Goal: Task Accomplishment & Management: Use online tool/utility

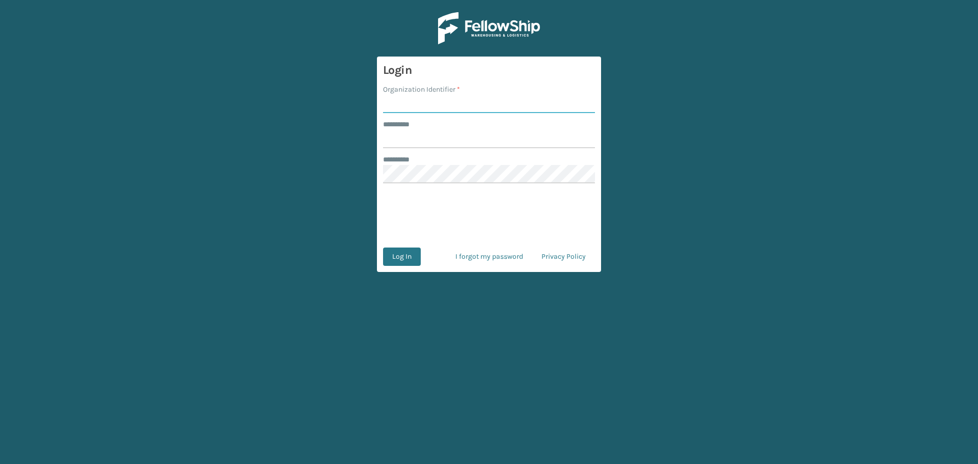
click at [415, 101] on input "Organization Identifier *" at bounding box center [489, 104] width 212 height 18
type input "fellowship - east"
click at [475, 142] on input "******** *" at bounding box center [489, 139] width 212 height 18
type input "****"
click at [383, 248] on button "Log In" at bounding box center [402, 257] width 38 height 18
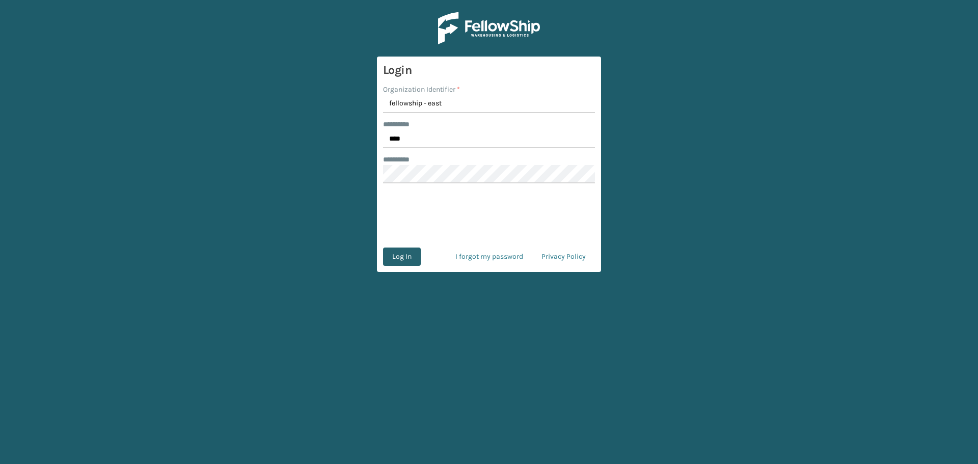
click at [399, 260] on button "Log In" at bounding box center [402, 257] width 38 height 18
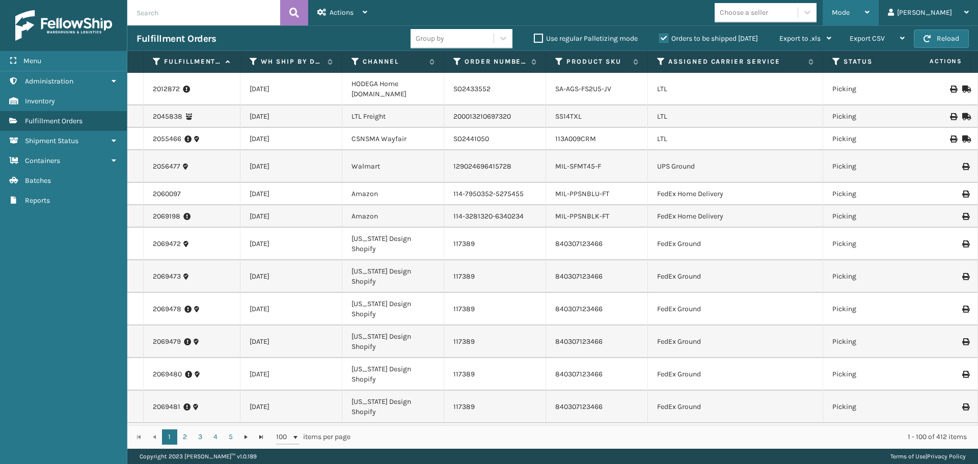
click at [870, 15] on div "Mode" at bounding box center [851, 12] width 38 height 25
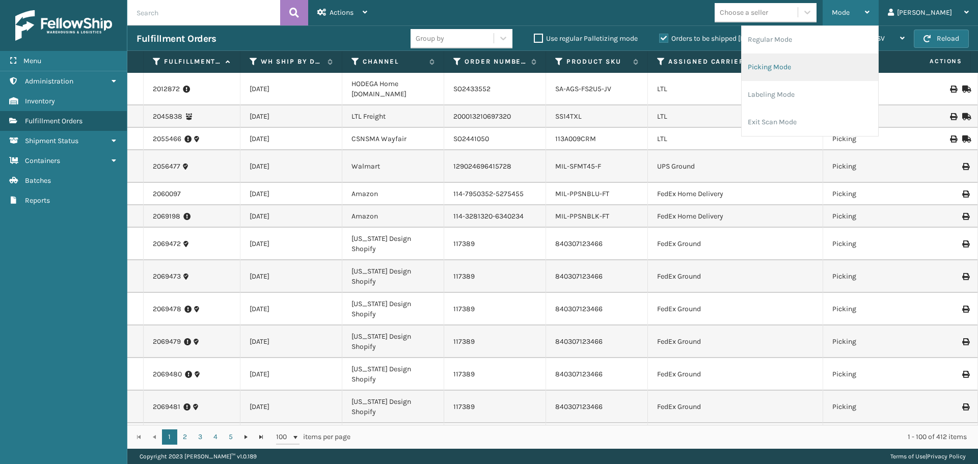
click at [848, 64] on li "Picking Mode" at bounding box center [810, 68] width 137 height 28
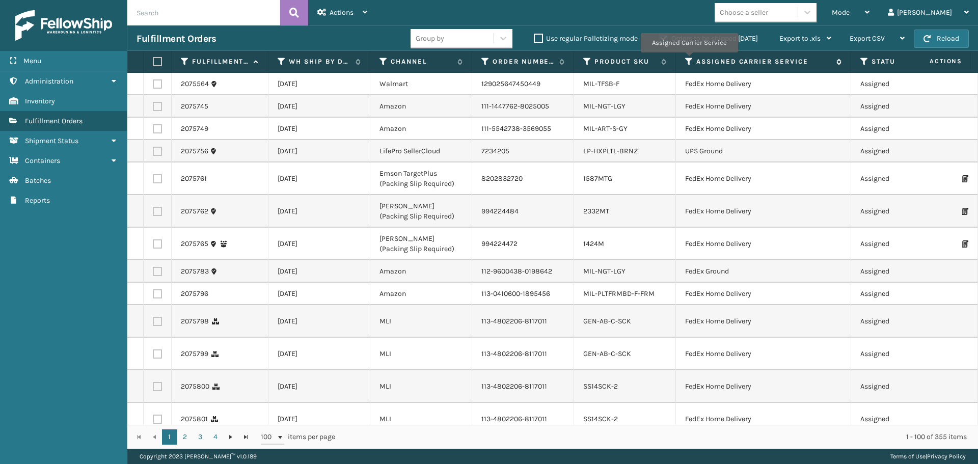
click at [689, 60] on icon at bounding box center [689, 61] width 8 height 9
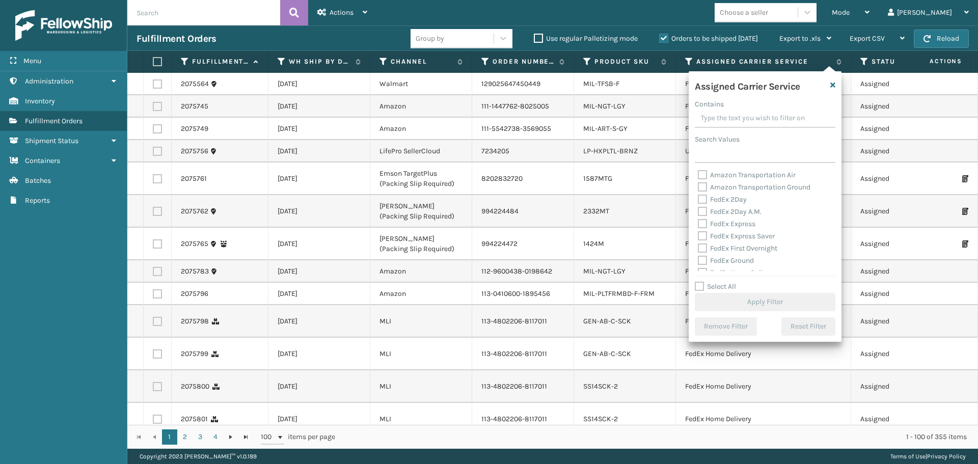
click at [704, 199] on label "FedEx 2Day" at bounding box center [722, 199] width 49 height 9
click at [699, 199] on input "FedEx 2Day" at bounding box center [698, 197] width 1 height 7
checkbox input "true"
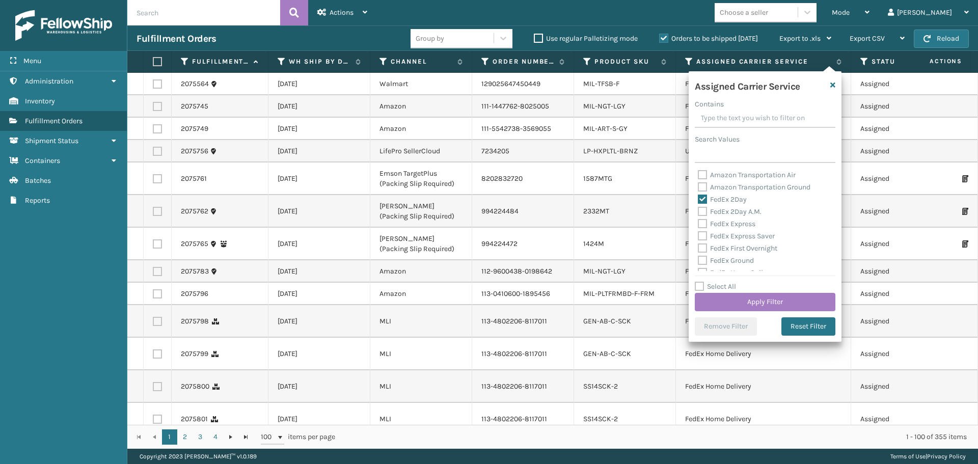
click at [704, 211] on label "FedEx 2Day A.M." at bounding box center [730, 211] width 64 height 9
click at [699, 211] on input "FedEx 2Day A.M." at bounding box center [698, 209] width 1 height 7
checkbox input "true"
click at [703, 223] on label "FedEx Express" at bounding box center [727, 224] width 58 height 9
click at [699, 223] on input "FedEx Express" at bounding box center [698, 221] width 1 height 7
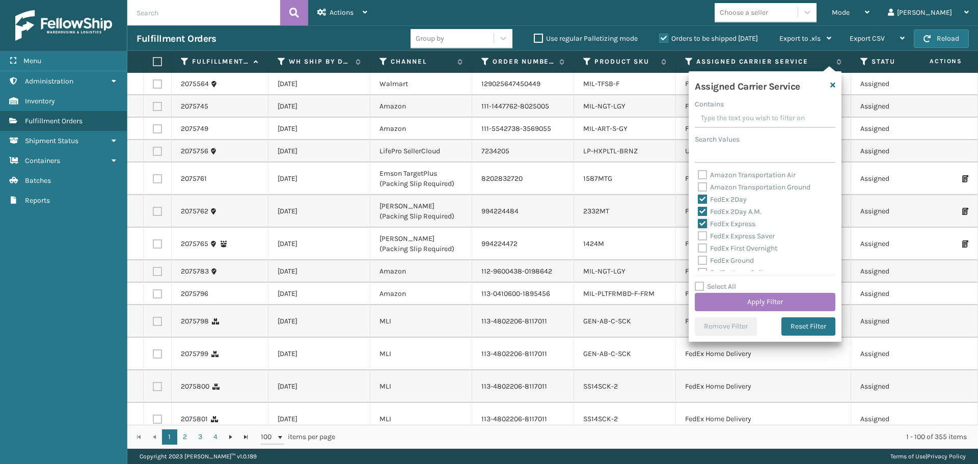
checkbox input "true"
click at [703, 237] on label "FedEx Express Saver" at bounding box center [736, 236] width 77 height 9
click at [699, 237] on input "FedEx Express Saver" at bounding box center [698, 233] width 1 height 7
checkbox input "true"
click at [700, 251] on label "FedEx First Overnight" at bounding box center [738, 248] width 80 height 9
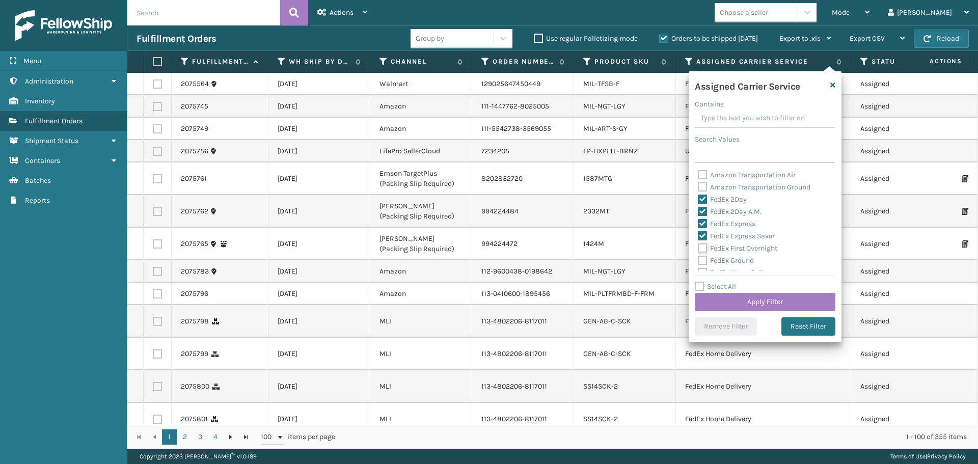
click at [699, 249] on input "FedEx First Overnight" at bounding box center [698, 246] width 1 height 7
checkbox input "true"
click at [699, 212] on label "FedEx Ground" at bounding box center [726, 209] width 56 height 9
click at [699, 210] on input "FedEx Ground" at bounding box center [698, 207] width 1 height 7
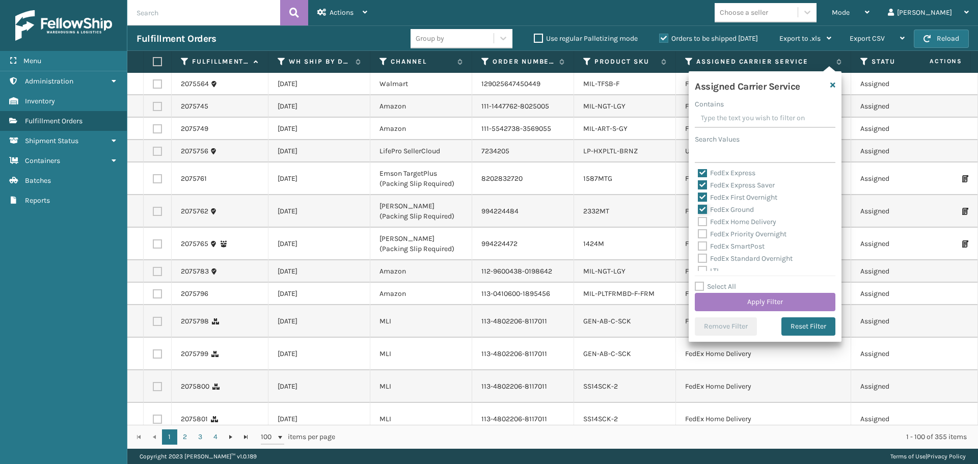
checkbox input "true"
click at [698, 221] on label "FedEx Home Delivery" at bounding box center [737, 222] width 78 height 9
click at [698, 221] on input "FedEx Home Delivery" at bounding box center [698, 219] width 1 height 7
checkbox input "true"
click at [698, 234] on label "FedEx Priority Overnight" at bounding box center [742, 234] width 89 height 9
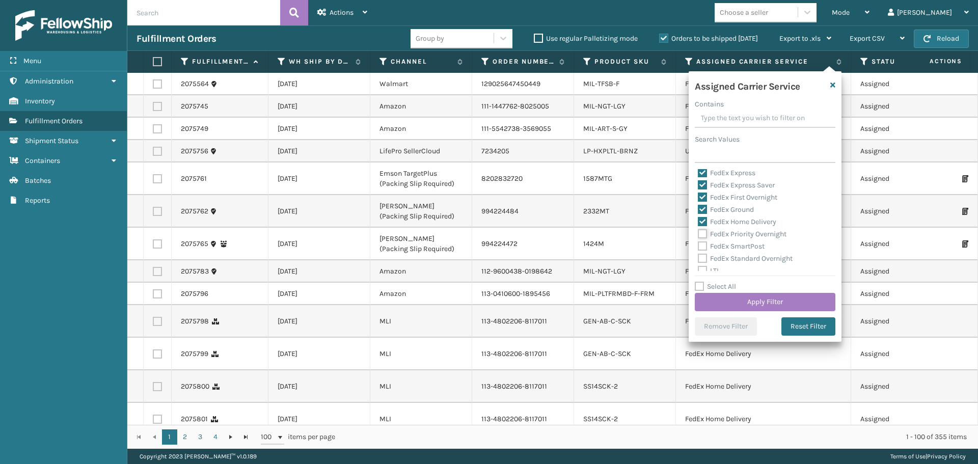
click at [698, 234] on input "FedEx Priority Overnight" at bounding box center [698, 231] width 1 height 7
checkbox input "true"
click at [699, 248] on label "FedEx SmartPost" at bounding box center [731, 246] width 67 height 9
click at [699, 247] on input "FedEx SmartPost" at bounding box center [698, 244] width 1 height 7
checkbox input "true"
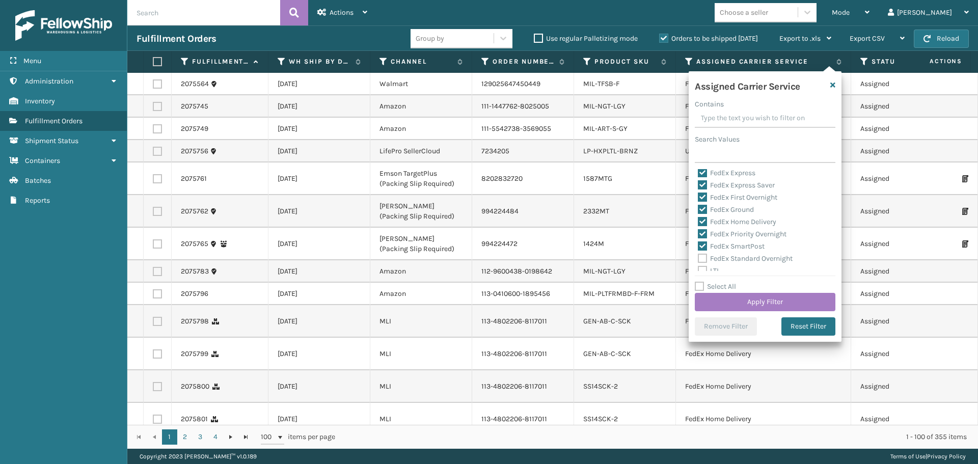
click at [701, 256] on label "FedEx Standard Overnight" at bounding box center [745, 258] width 95 height 9
click at [699, 256] on input "FedEx Standard Overnight" at bounding box center [698, 256] width 1 height 7
checkbox input "true"
click at [788, 295] on button "Apply Filter" at bounding box center [765, 302] width 141 height 18
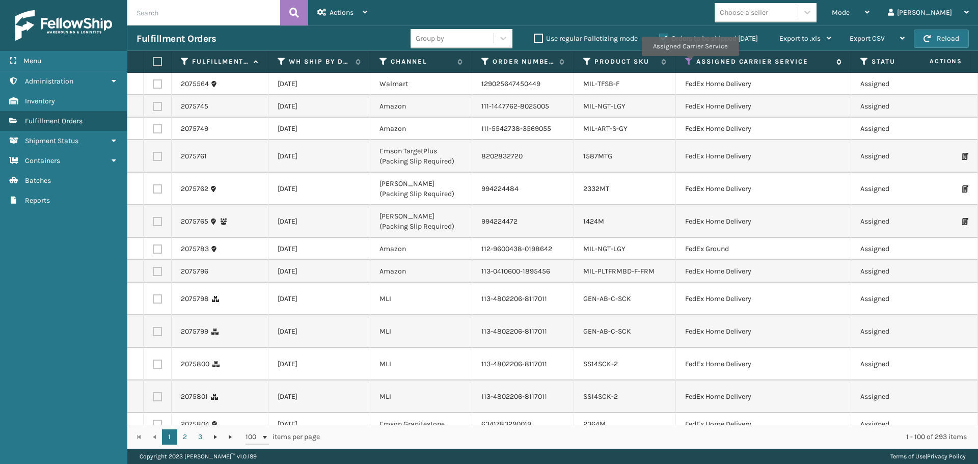
click at [688, 63] on icon at bounding box center [689, 61] width 8 height 9
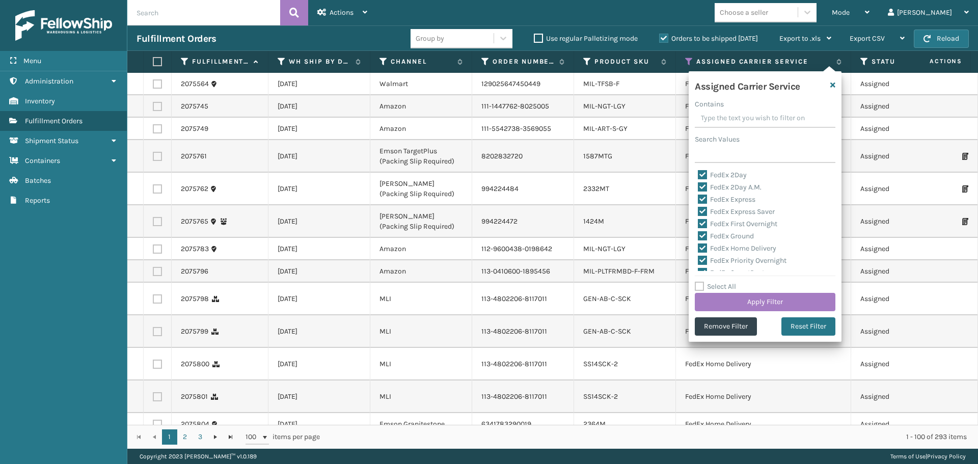
click at [702, 286] on label "Select All" at bounding box center [715, 286] width 41 height 9
click at [702, 282] on input "Select All" at bounding box center [771, 281] width 153 height 1
checkbox input "true"
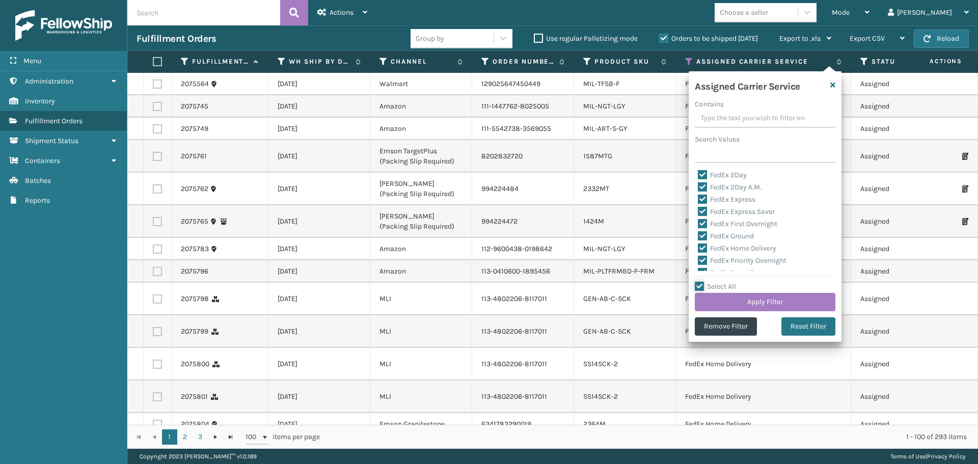
checkbox input "true"
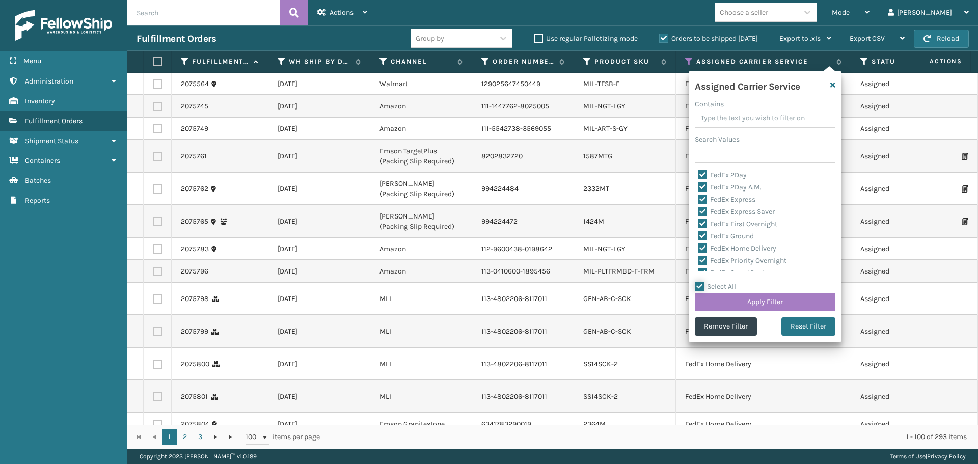
checkbox input "true"
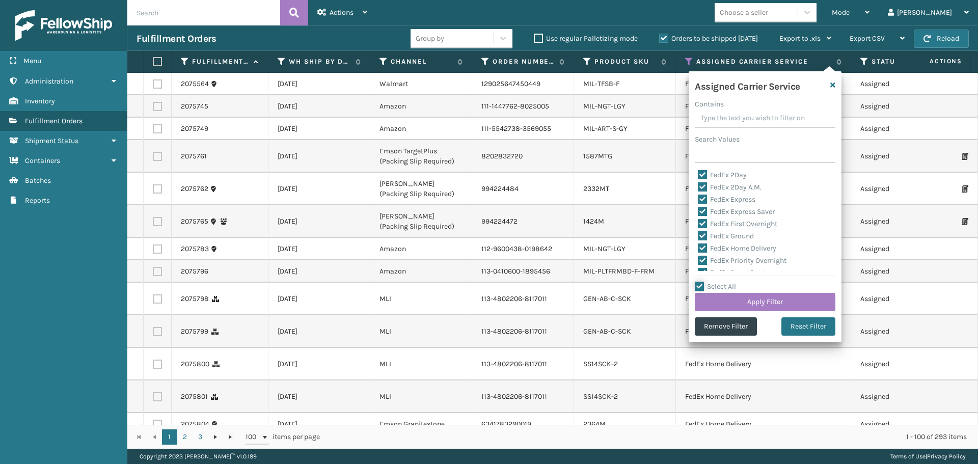
checkbox input "true"
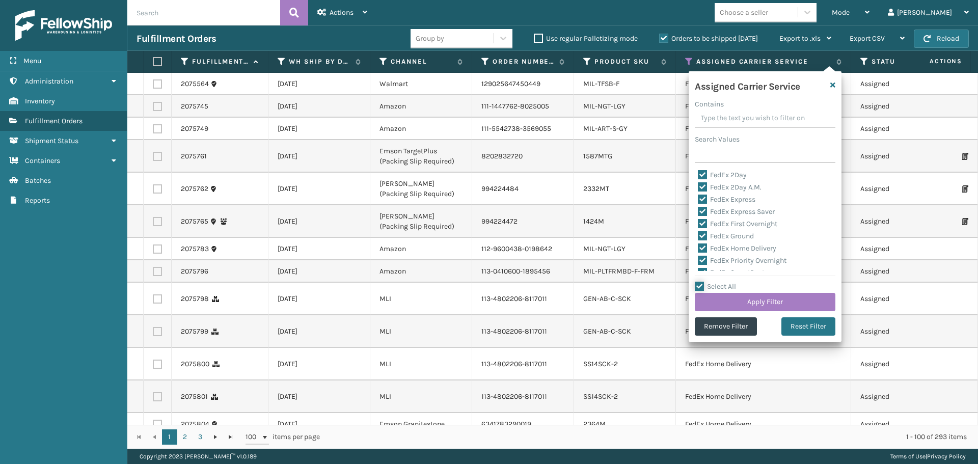
checkbox input "true"
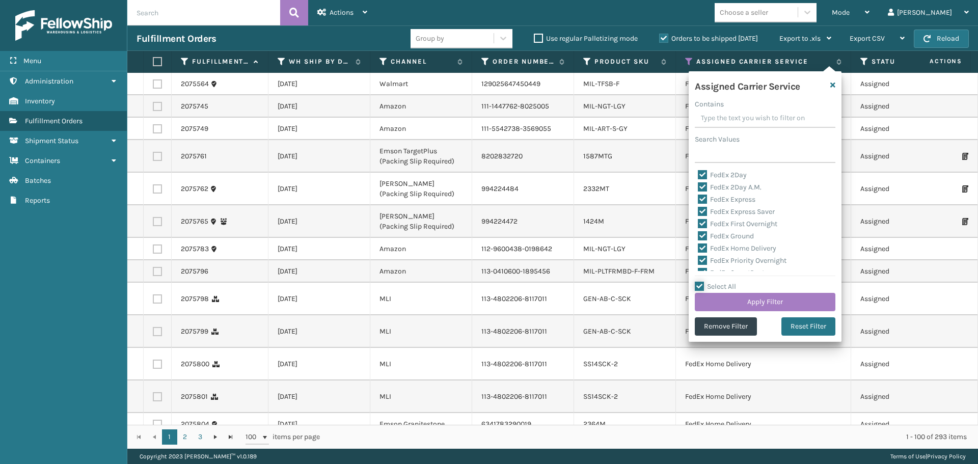
checkbox input "true"
click at [701, 219] on label "LTL" at bounding box center [709, 220] width 22 height 9
click at [699, 219] on input "LTL" at bounding box center [698, 217] width 1 height 7
checkbox input "false"
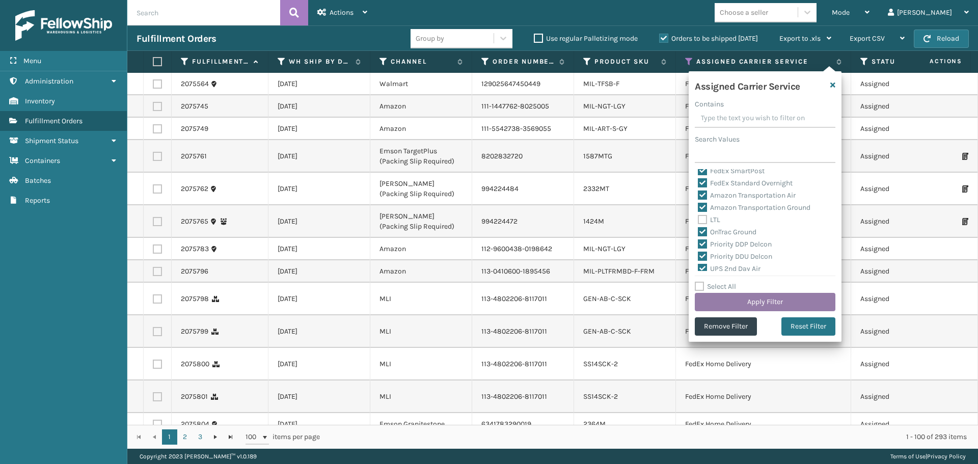
click at [715, 304] on button "Apply Filter" at bounding box center [765, 302] width 141 height 18
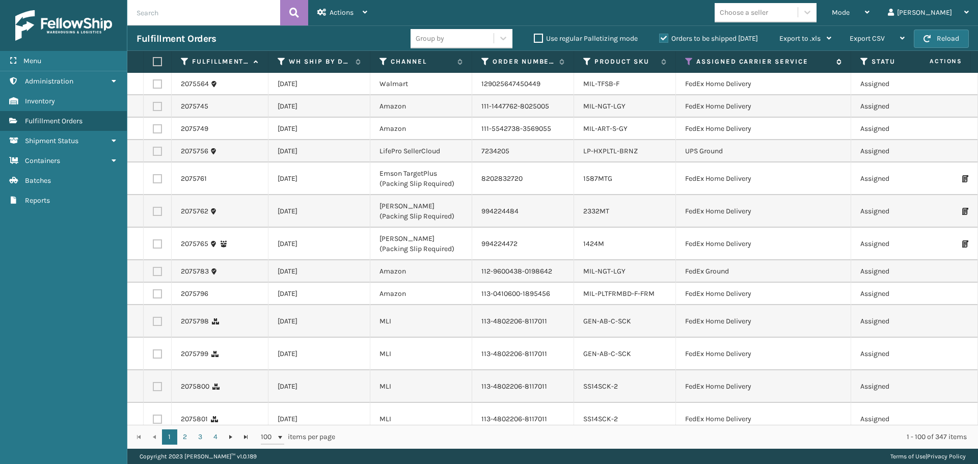
click at [685, 61] on th "Assigned Carrier Service" at bounding box center [763, 62] width 175 height 22
click at [685, 61] on icon at bounding box center [689, 61] width 8 height 9
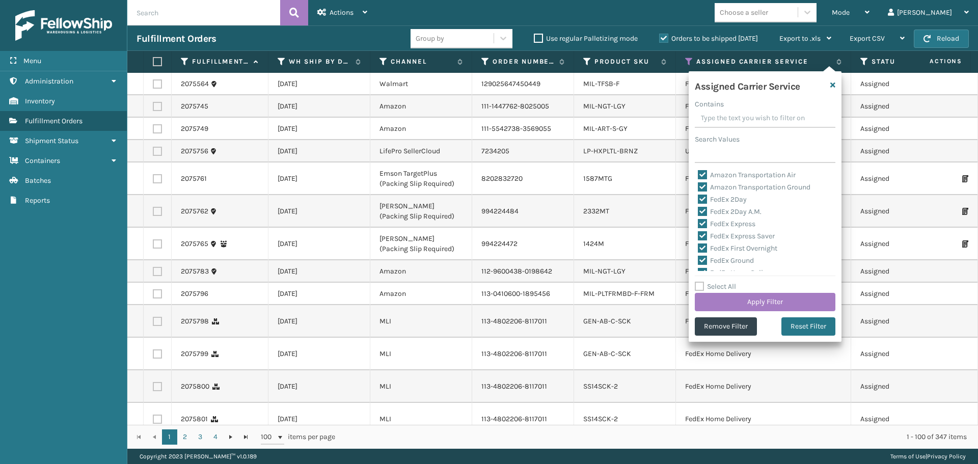
click at [701, 287] on label "Select All" at bounding box center [715, 286] width 41 height 9
click at [701, 282] on input "Select All" at bounding box center [771, 281] width 153 height 1
checkbox input "true"
click at [701, 287] on label "Select All" at bounding box center [715, 286] width 41 height 9
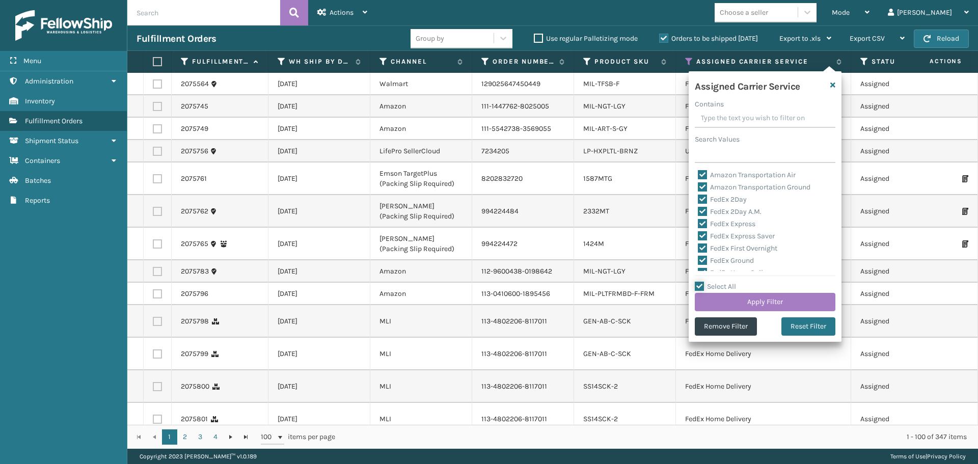
click at [701, 282] on input "Select All" at bounding box center [771, 281] width 153 height 1
checkbox input "false"
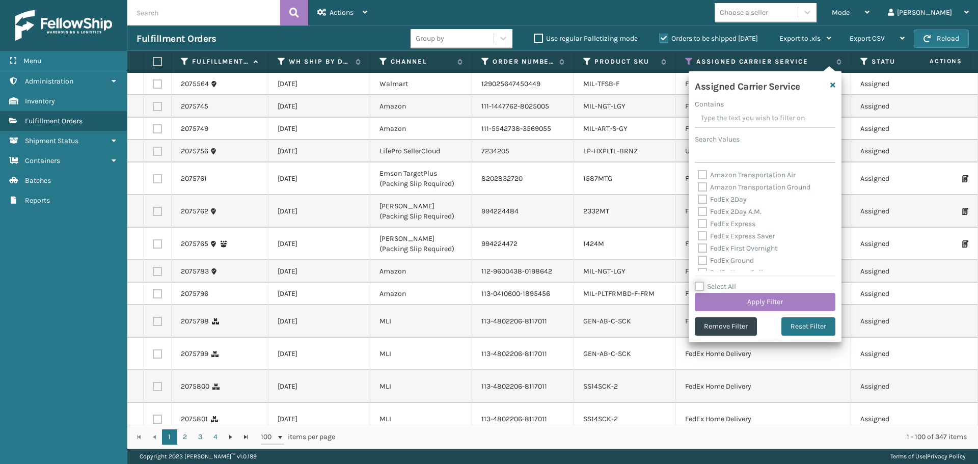
checkbox input "false"
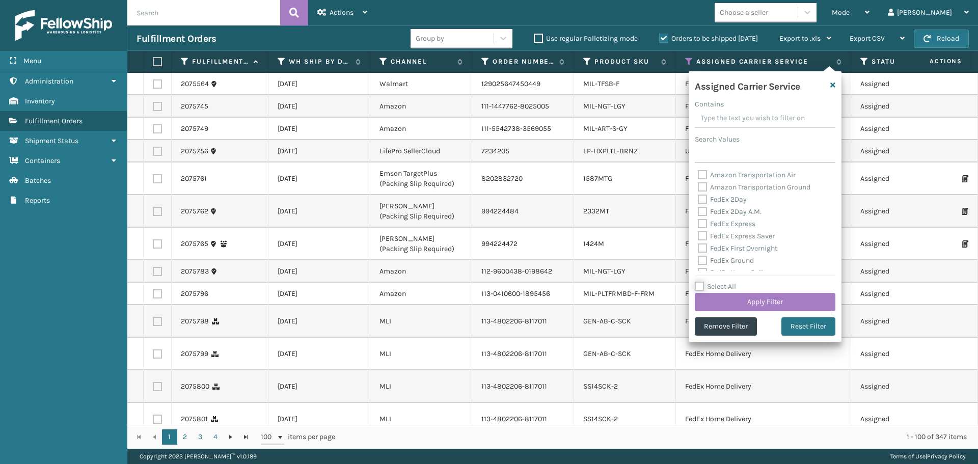
checkbox input "false"
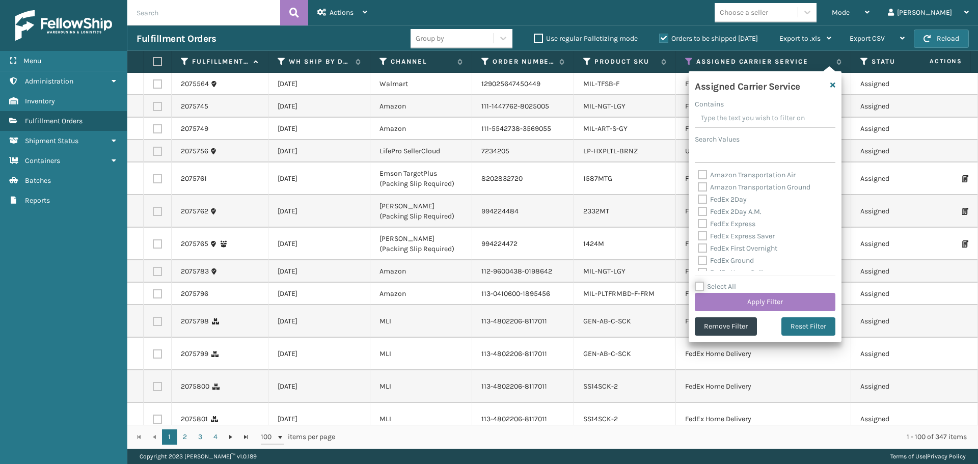
checkbox input "false"
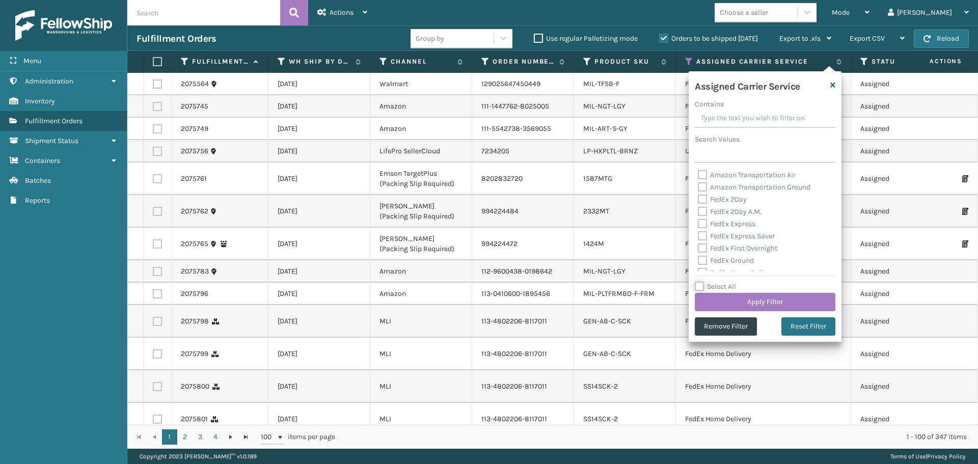
checkbox input "false"
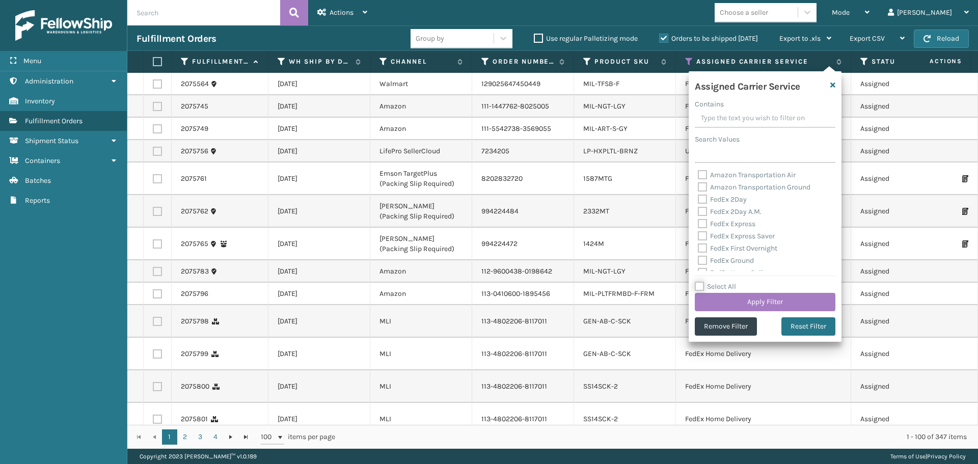
checkbox input "false"
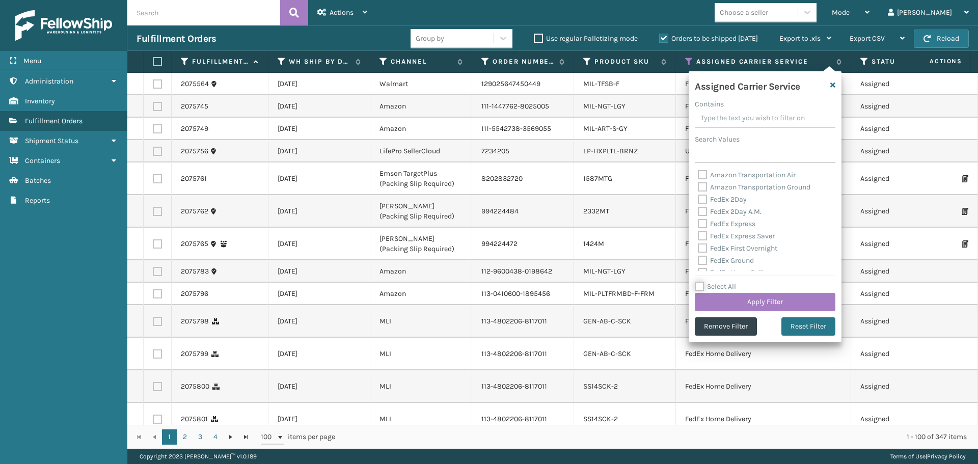
checkbox input "false"
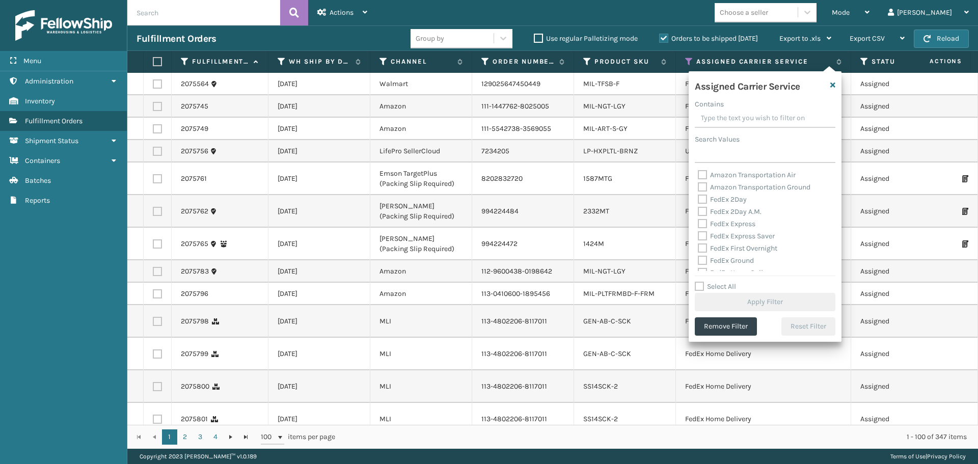
click at [703, 200] on label "FedEx 2Day" at bounding box center [722, 199] width 49 height 9
click at [699, 200] on input "FedEx 2Day" at bounding box center [698, 197] width 1 height 7
checkbox input "true"
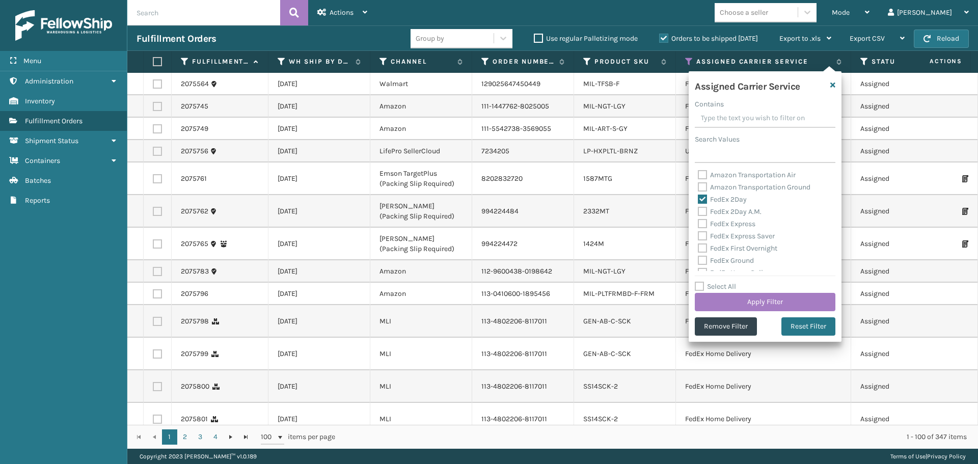
click at [701, 212] on label "FedEx 2Day A.M." at bounding box center [730, 211] width 64 height 9
click at [699, 212] on input "FedEx 2Day A.M." at bounding box center [698, 209] width 1 height 7
checkbox input "true"
click at [702, 226] on label "FedEx Express" at bounding box center [727, 224] width 58 height 9
click at [699, 225] on input "FedEx Express" at bounding box center [698, 221] width 1 height 7
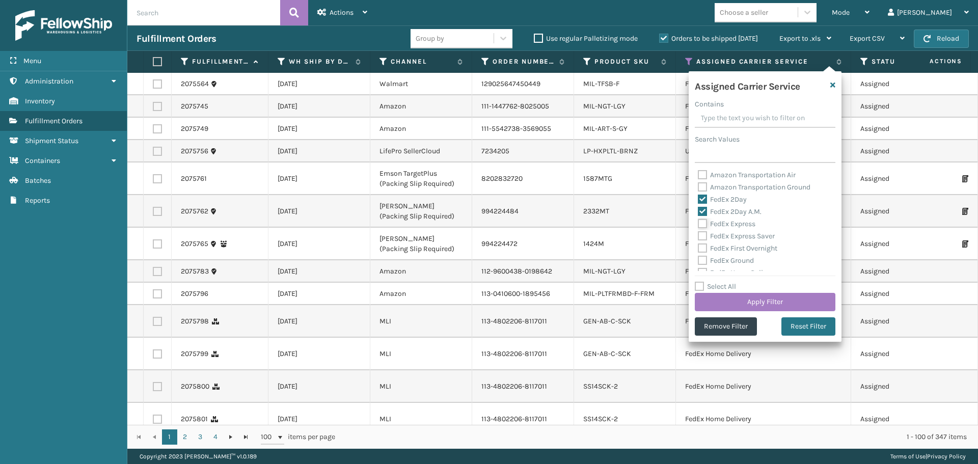
checkbox input "true"
click at [701, 236] on label "FedEx Express Saver" at bounding box center [736, 236] width 77 height 9
click at [699, 236] on input "FedEx Express Saver" at bounding box center [698, 233] width 1 height 7
checkbox input "true"
click at [699, 247] on label "FedEx First Overnight" at bounding box center [738, 248] width 80 height 9
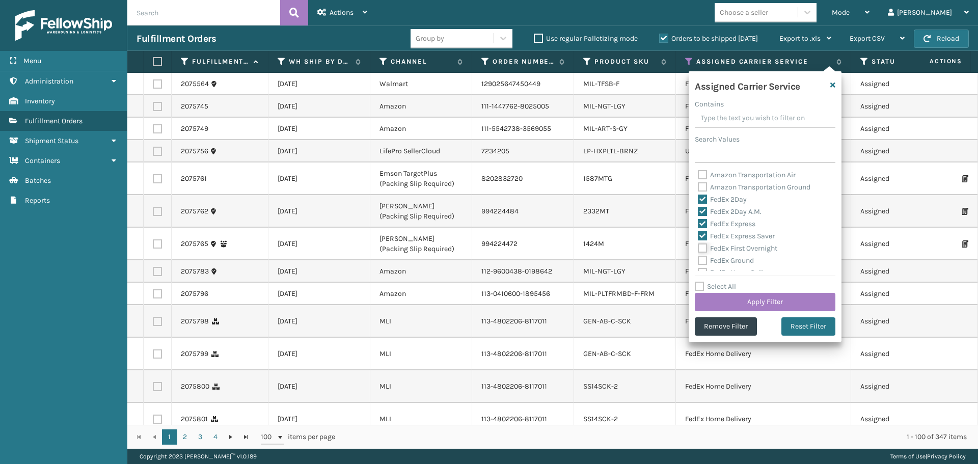
click at [699, 247] on input "FedEx First Overnight" at bounding box center [698, 246] width 1 height 7
checkbox input "true"
click at [703, 259] on label "FedEx Ground" at bounding box center [726, 260] width 56 height 9
click at [699, 259] on input "FedEx Ground" at bounding box center [698, 258] width 1 height 7
checkbox input "true"
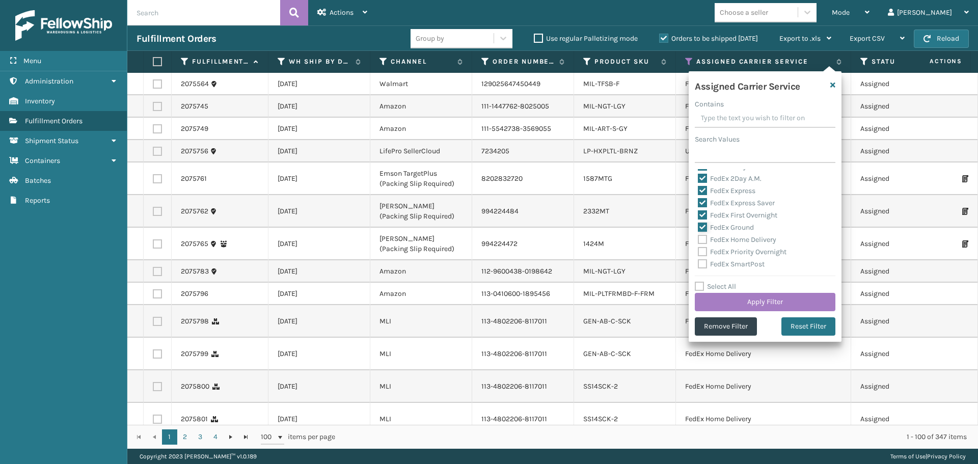
scroll to position [51, 0]
click at [704, 223] on label "FedEx Home Delivery" at bounding box center [737, 222] width 78 height 9
click at [699, 223] on input "FedEx Home Delivery" at bounding box center [698, 219] width 1 height 7
checkbox input "true"
click at [702, 235] on label "FedEx Priority Overnight" at bounding box center [742, 234] width 89 height 9
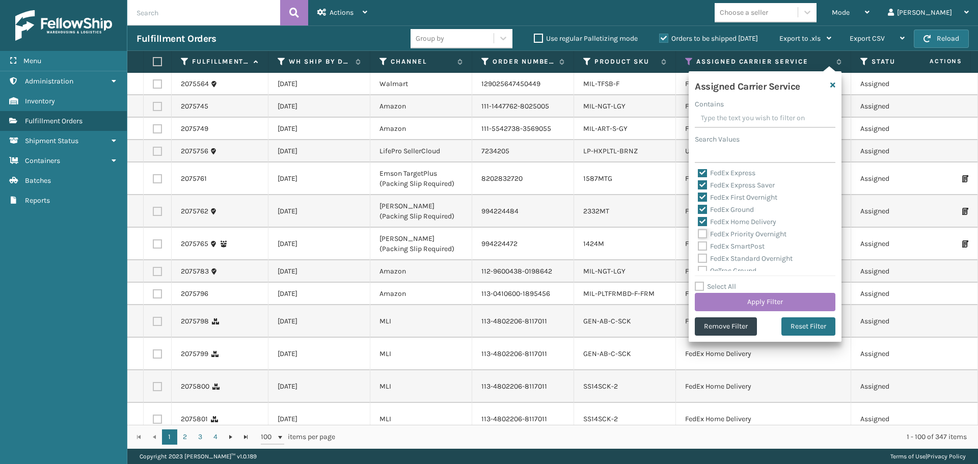
click at [699, 235] on input "FedEx Priority Overnight" at bounding box center [698, 231] width 1 height 7
checkbox input "true"
click at [701, 244] on label "FedEx SmartPost" at bounding box center [731, 246] width 67 height 9
click at [699, 244] on input "FedEx SmartPost" at bounding box center [698, 244] width 1 height 7
checkbox input "true"
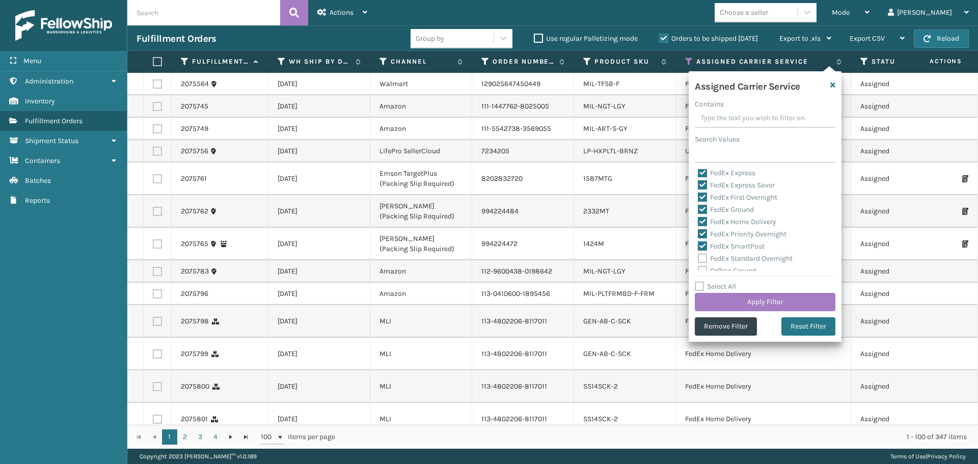
click at [700, 256] on label "FedEx Standard Overnight" at bounding box center [745, 258] width 95 height 9
click at [699, 256] on input "FedEx Standard Overnight" at bounding box center [698, 256] width 1 height 7
checkbox input "true"
click at [759, 301] on button "Apply Filter" at bounding box center [765, 302] width 141 height 18
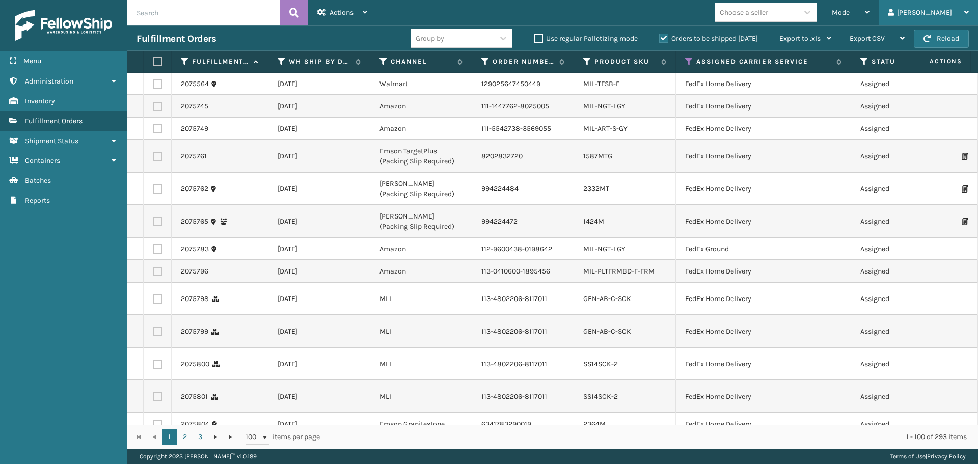
click at [953, 14] on div "[PERSON_NAME]" at bounding box center [928, 12] width 81 height 25
click at [913, 43] on li "Log Out" at bounding box center [909, 40] width 137 height 28
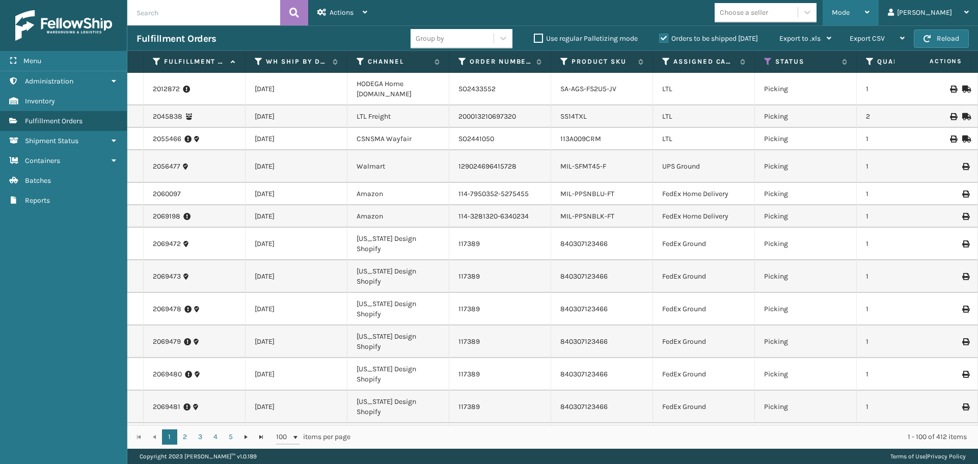
click at [870, 16] on div "Mode" at bounding box center [851, 12] width 38 height 25
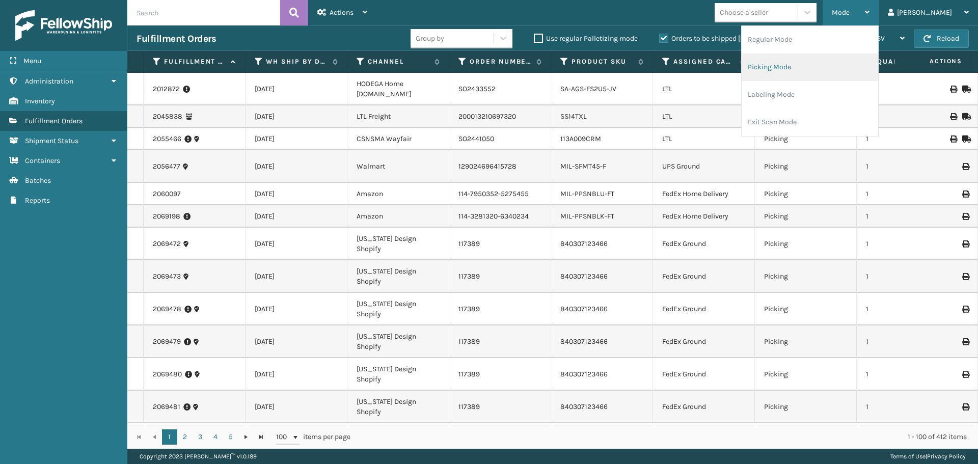
click at [828, 71] on li "Picking Mode" at bounding box center [810, 68] width 137 height 28
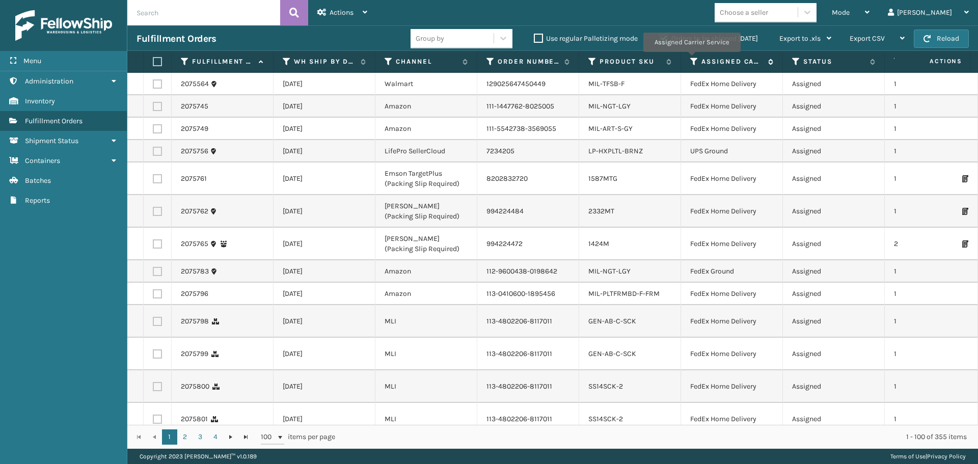
click at [692, 59] on icon at bounding box center [695, 61] width 8 height 9
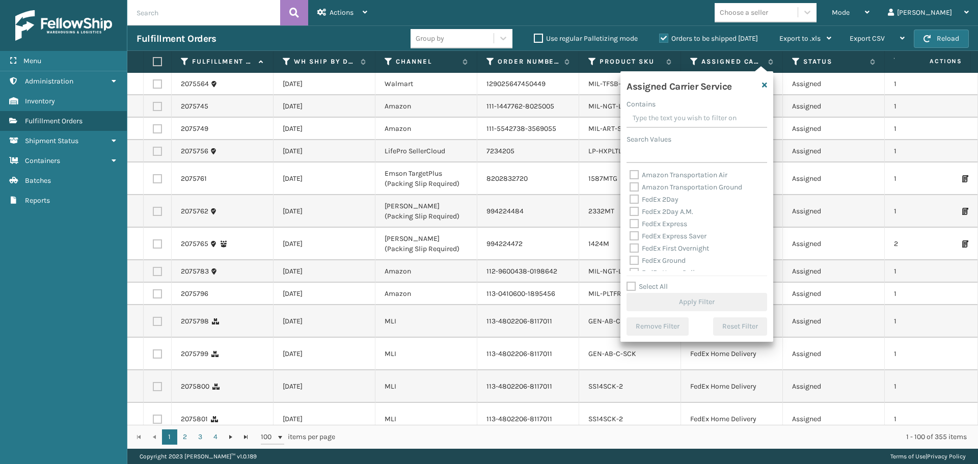
click at [632, 198] on label "FedEx 2Day" at bounding box center [654, 199] width 49 height 9
click at [630, 198] on input "FedEx 2Day" at bounding box center [630, 197] width 1 height 7
checkbox input "true"
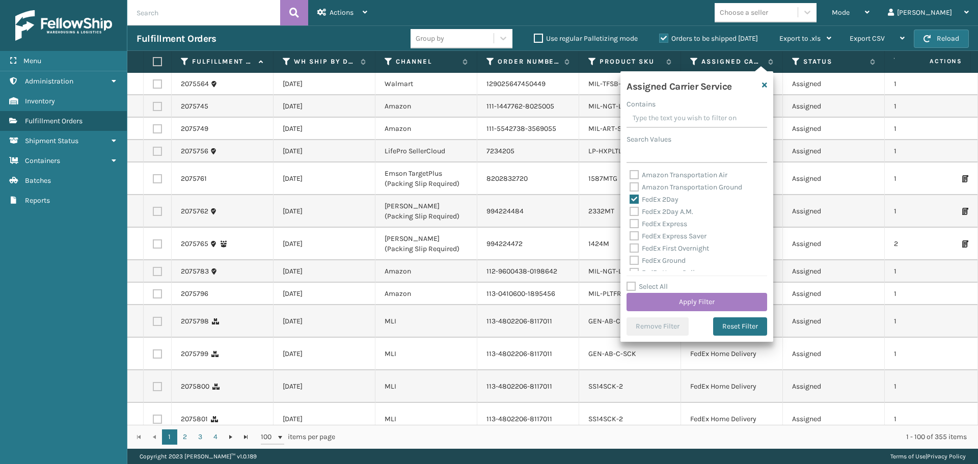
click at [634, 211] on label "FedEx 2Day A.M." at bounding box center [662, 211] width 64 height 9
click at [630, 211] on input "FedEx 2Day A.M." at bounding box center [630, 209] width 1 height 7
checkbox input "true"
click at [634, 225] on label "FedEx Express" at bounding box center [659, 224] width 58 height 9
click at [630, 225] on input "FedEx Express" at bounding box center [630, 221] width 1 height 7
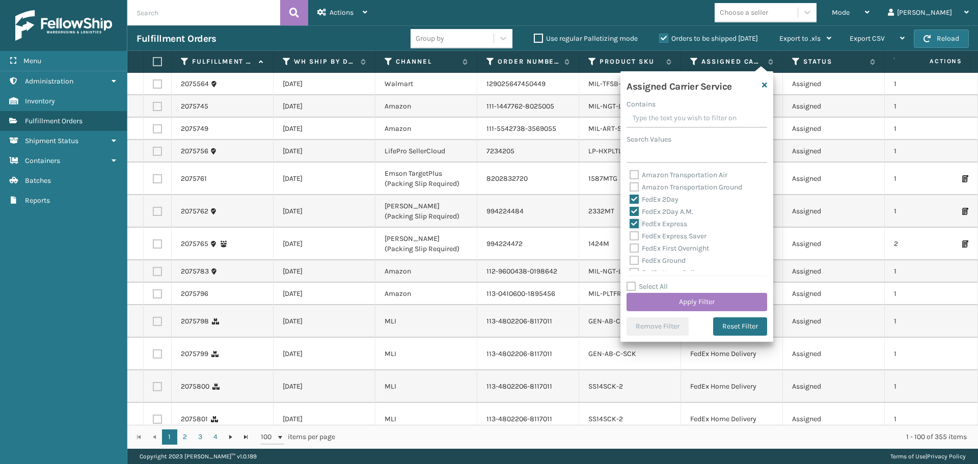
checkbox input "true"
drag, startPoint x: 635, startPoint y: 239, endPoint x: 636, endPoint y: 245, distance: 6.1
click at [636, 240] on label "FedEx Express Saver" at bounding box center [668, 236] width 77 height 9
click at [630, 237] on input "FedEx Express Saver" at bounding box center [630, 233] width 1 height 7
checkbox input "true"
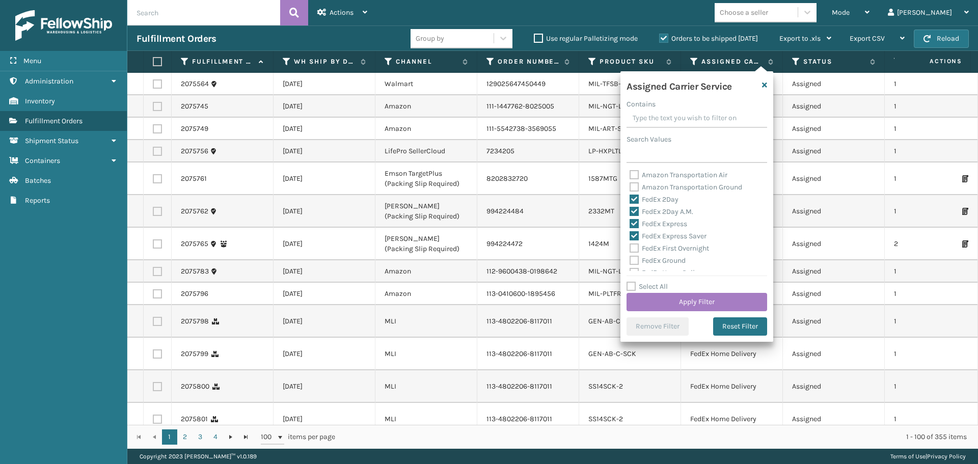
click at [637, 252] on label "FedEx First Overnight" at bounding box center [670, 248] width 80 height 9
click at [630, 249] on input "FedEx First Overnight" at bounding box center [630, 246] width 1 height 7
checkbox input "true"
click at [635, 261] on label "FedEx Ground" at bounding box center [658, 260] width 56 height 9
click at [630, 261] on input "FedEx Ground" at bounding box center [630, 258] width 1 height 7
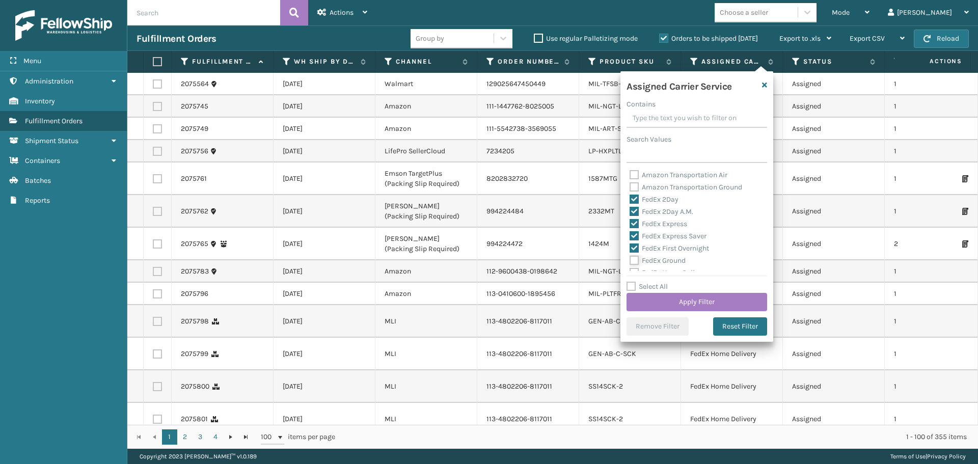
checkbox input "true"
click at [638, 222] on label "FedEx Home Delivery" at bounding box center [669, 222] width 78 height 9
click at [630, 222] on input "FedEx Home Delivery" at bounding box center [630, 219] width 1 height 7
checkbox input "true"
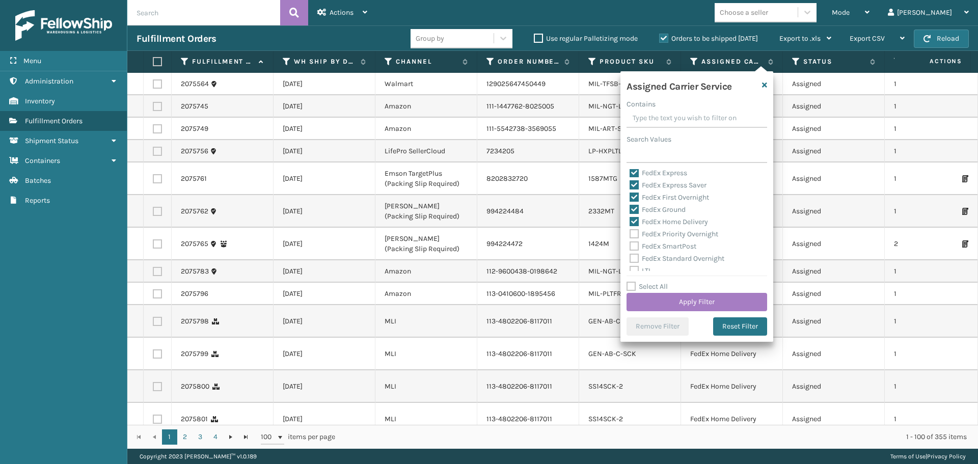
click at [638, 233] on label "FedEx Priority Overnight" at bounding box center [674, 234] width 89 height 9
click at [630, 233] on input "FedEx Priority Overnight" at bounding box center [630, 231] width 1 height 7
checkbox input "true"
click at [638, 244] on label "FedEx SmartPost" at bounding box center [663, 246] width 67 height 9
click at [630, 244] on input "FedEx SmartPost" at bounding box center [630, 244] width 1 height 7
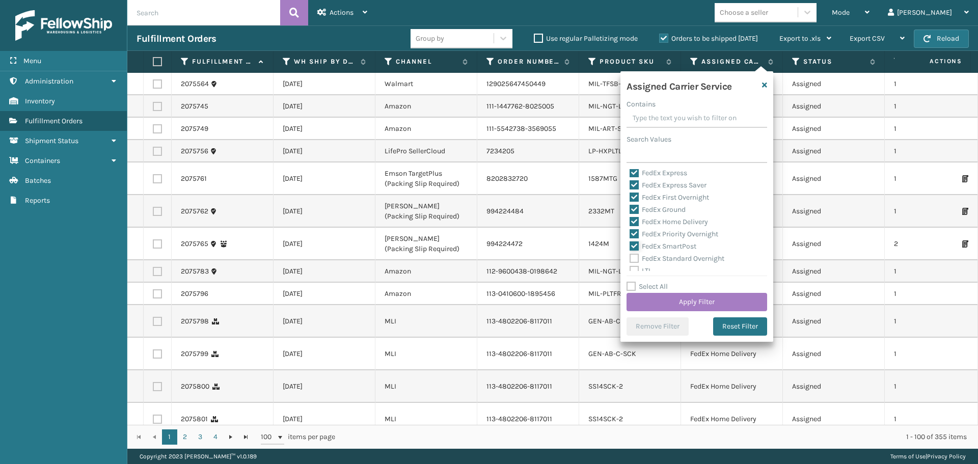
checkbox input "true"
click at [637, 257] on label "FedEx Standard Overnight" at bounding box center [677, 258] width 95 height 9
click at [630, 257] on input "FedEx Standard Overnight" at bounding box center [630, 256] width 1 height 7
checkbox input "true"
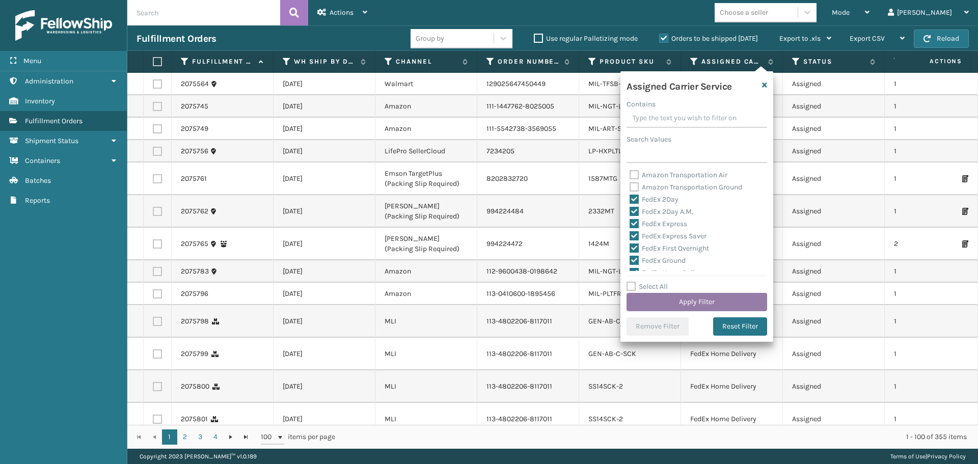
click at [708, 307] on button "Apply Filter" at bounding box center [697, 302] width 141 height 18
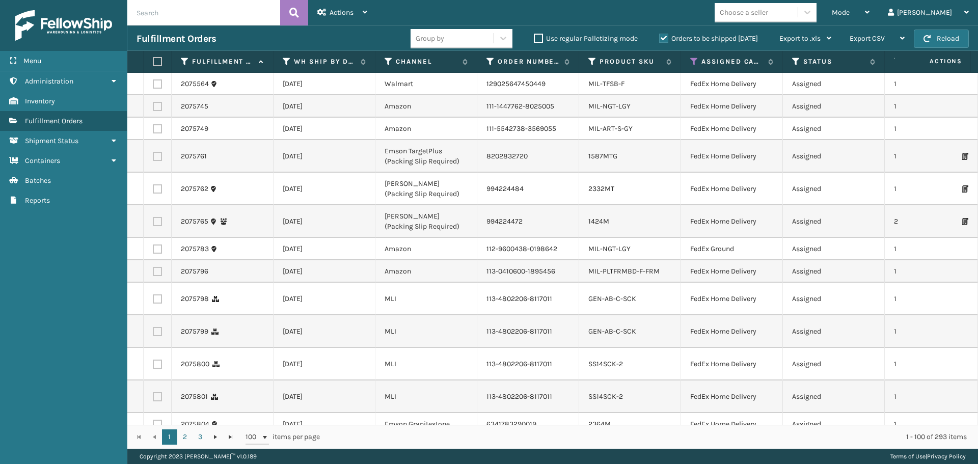
click at [159, 61] on label at bounding box center [156, 61] width 6 height 9
click at [153, 61] on input "checkbox" at bounding box center [153, 62] width 1 height 7
checkbox input "true"
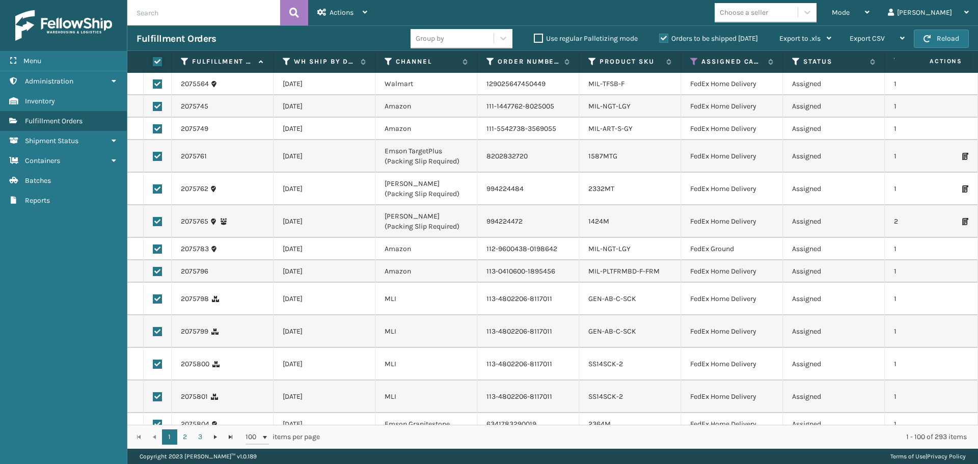
checkbox input "true"
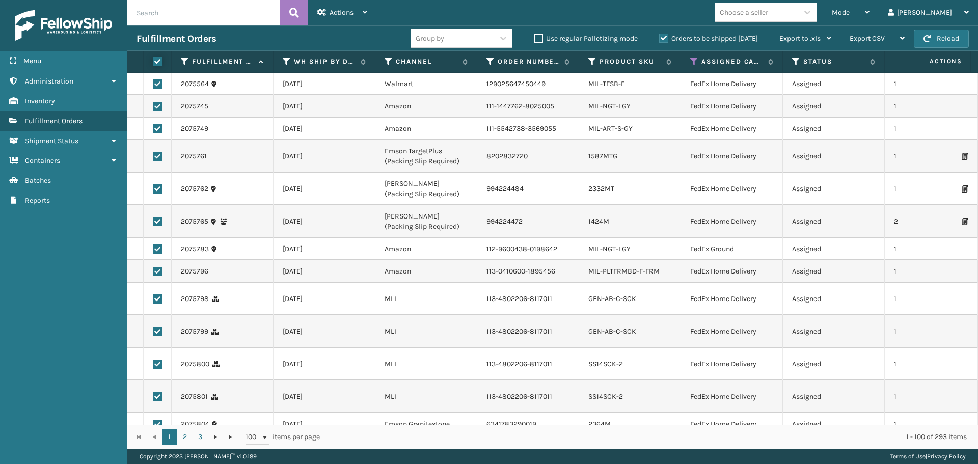
checkbox input "true"
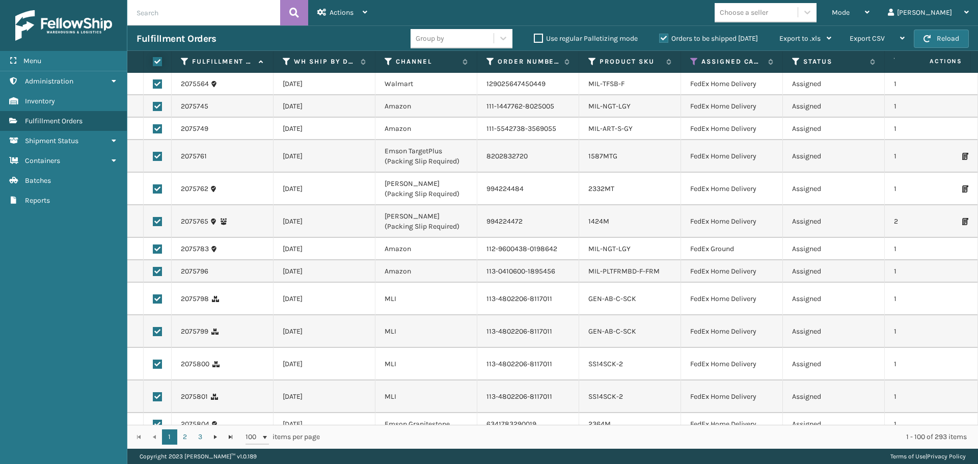
checkbox input "true"
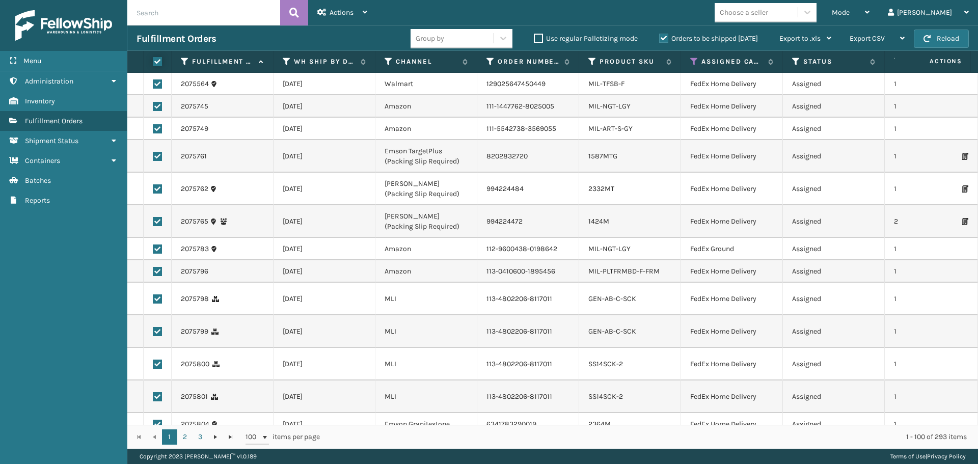
checkbox input "true"
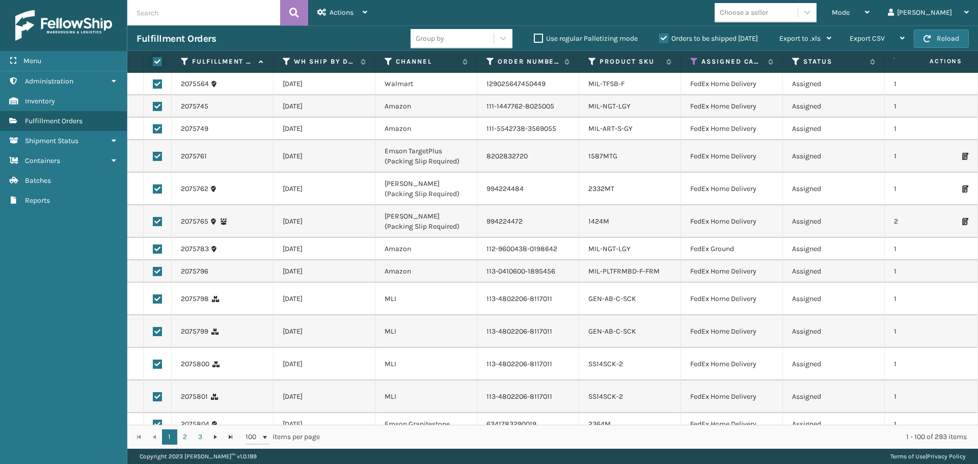
checkbox input "true"
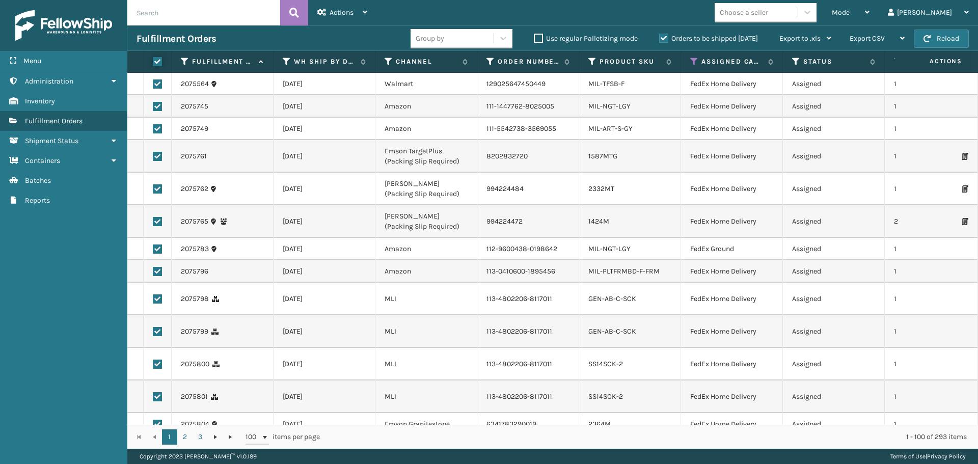
checkbox input "true"
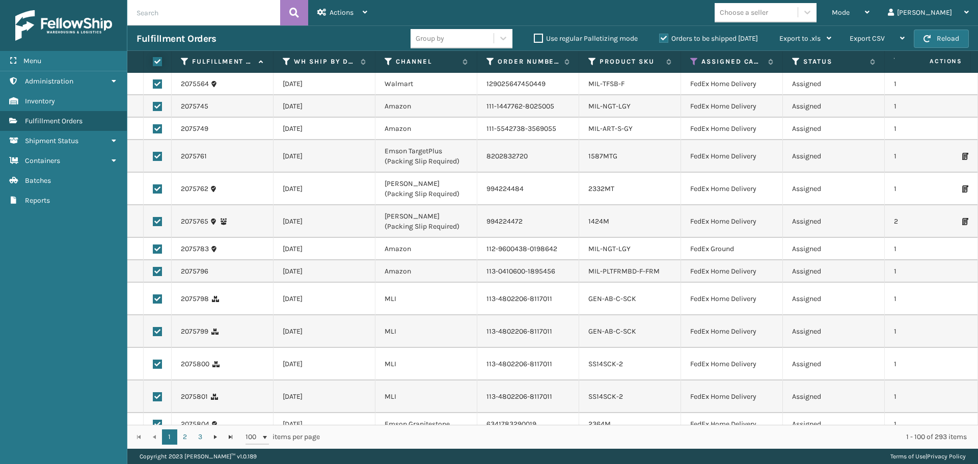
checkbox input "true"
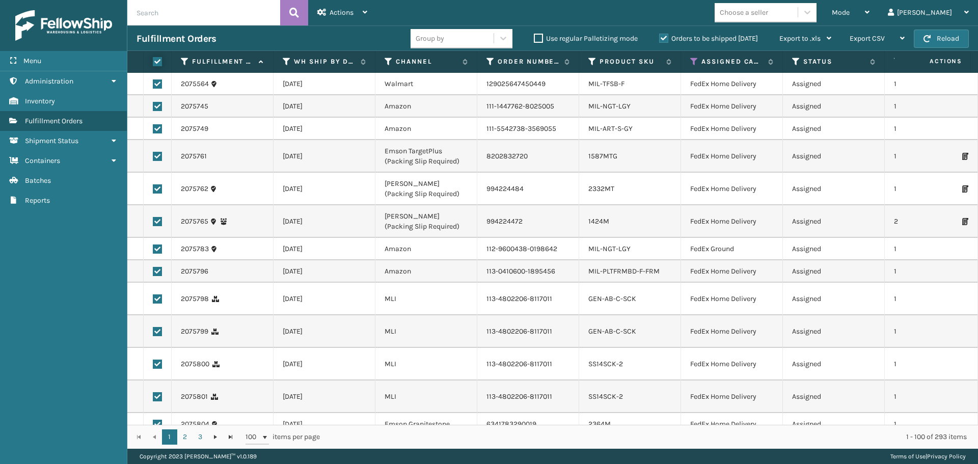
checkbox input "true"
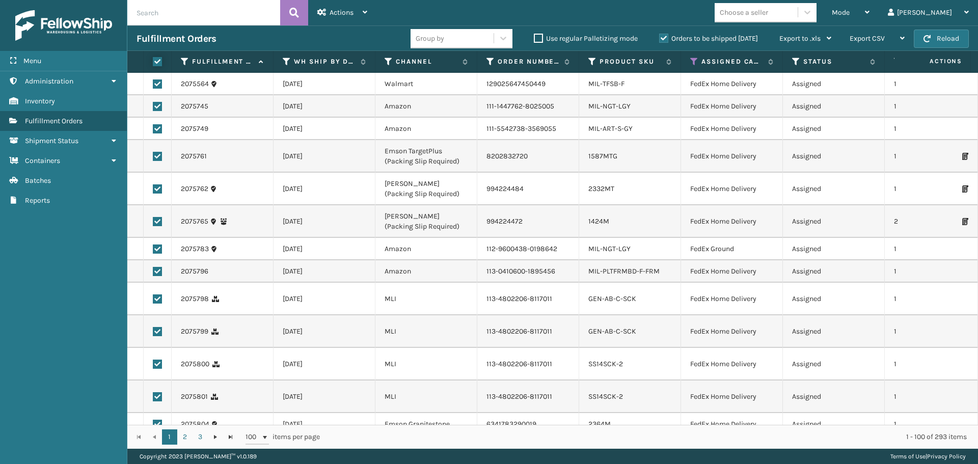
checkbox input "true"
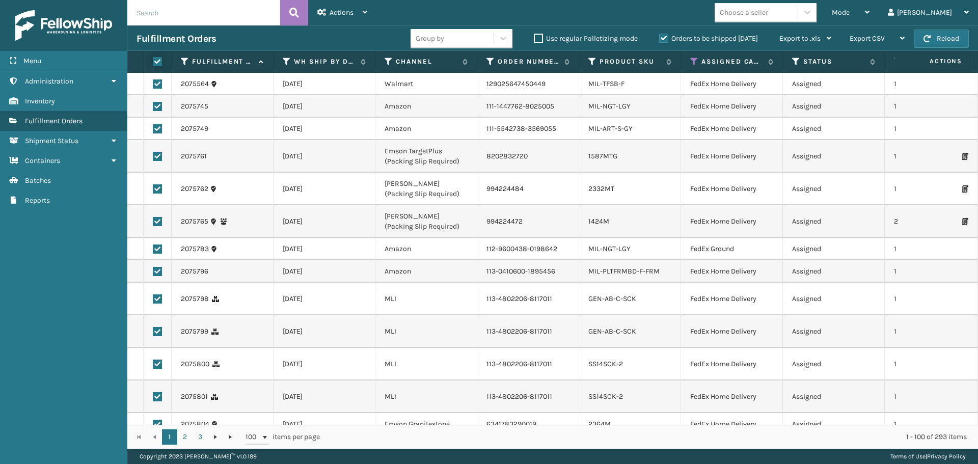
checkbox input "true"
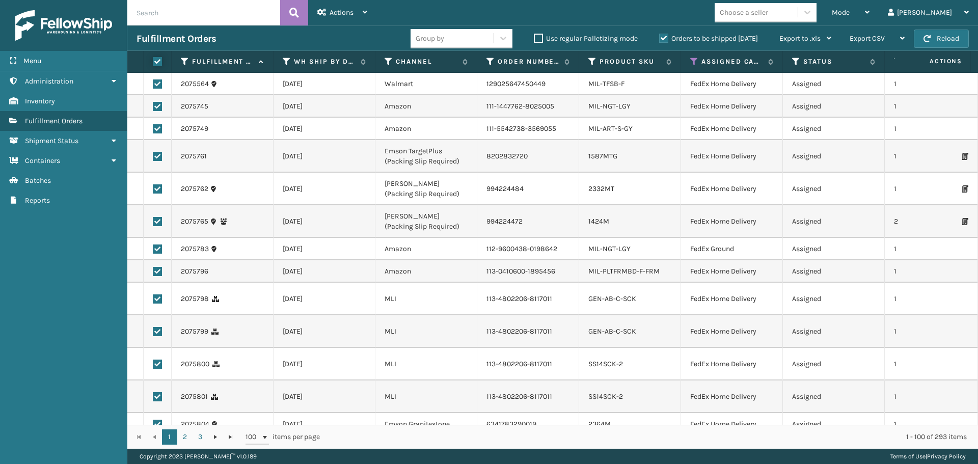
checkbox input "true"
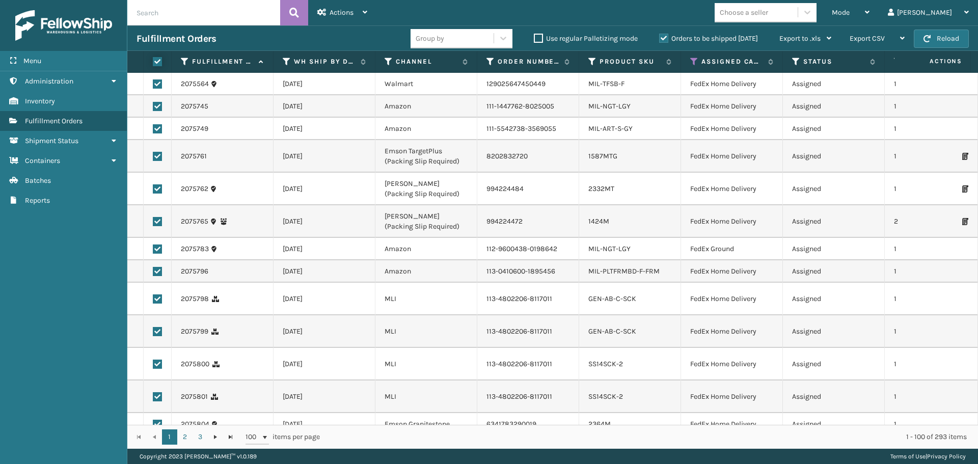
checkbox input "true"
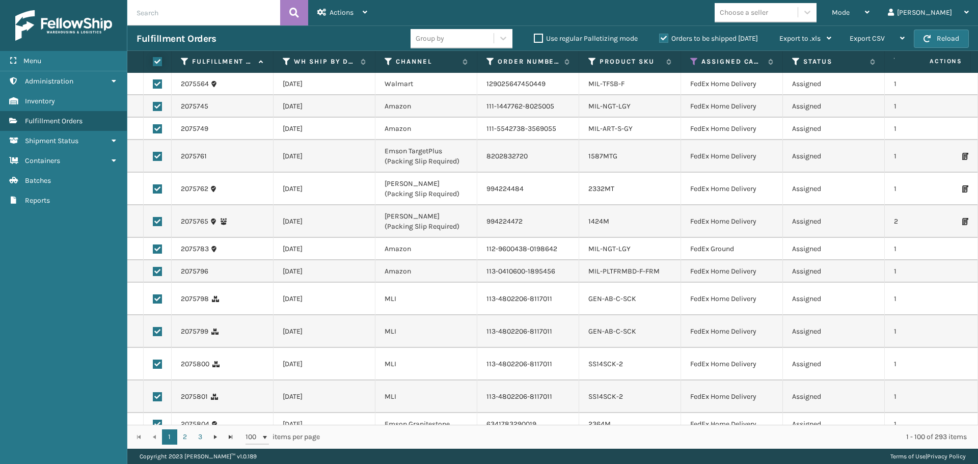
checkbox input "true"
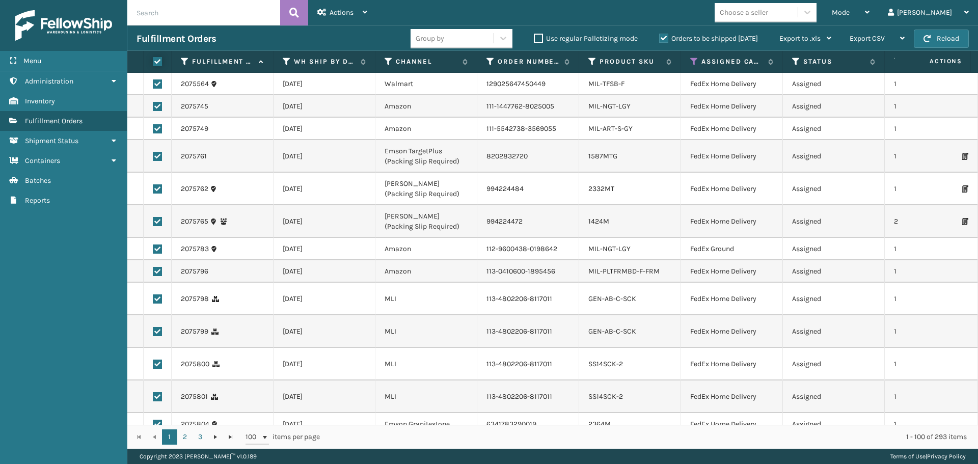
checkbox input "true"
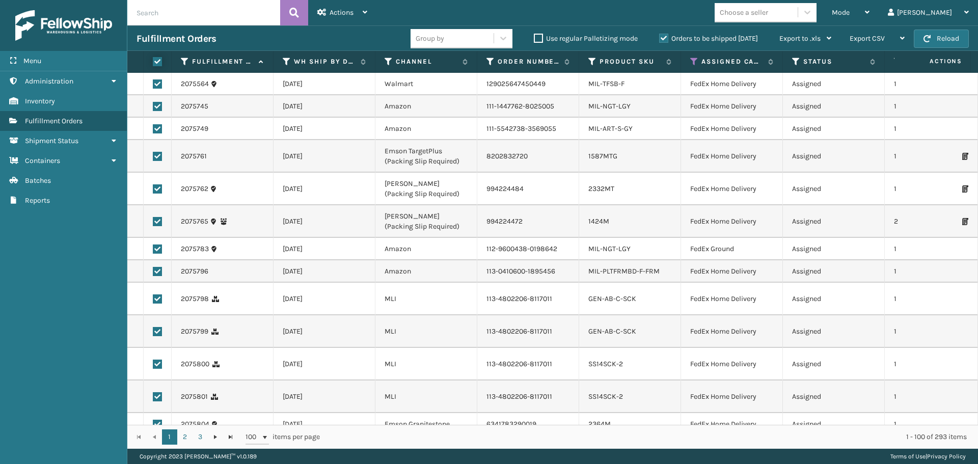
checkbox input "true"
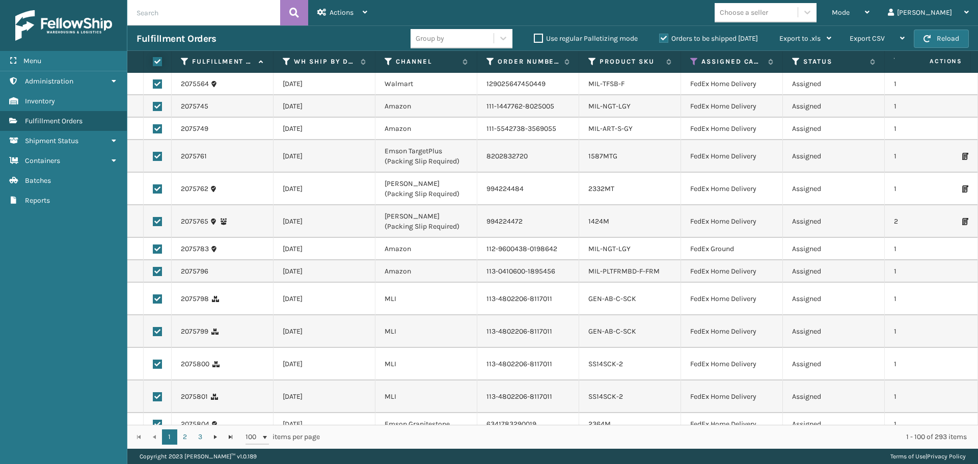
checkbox input "true"
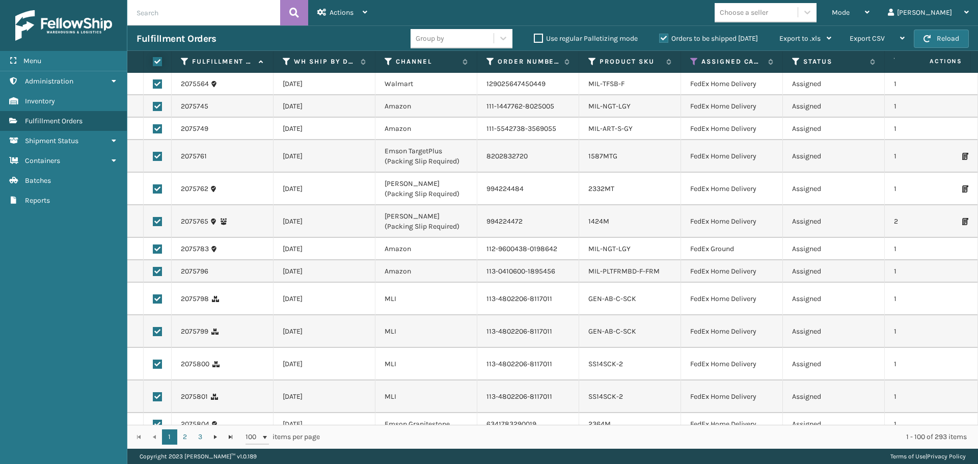
checkbox input "true"
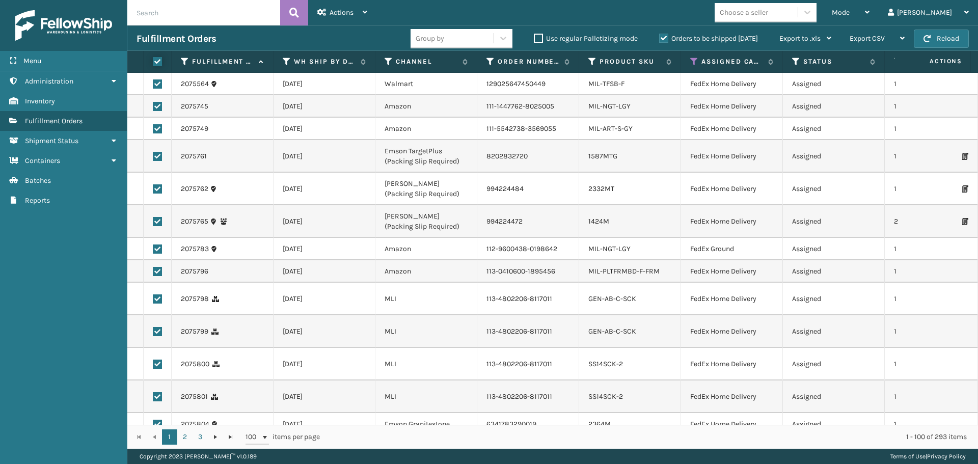
checkbox input "true"
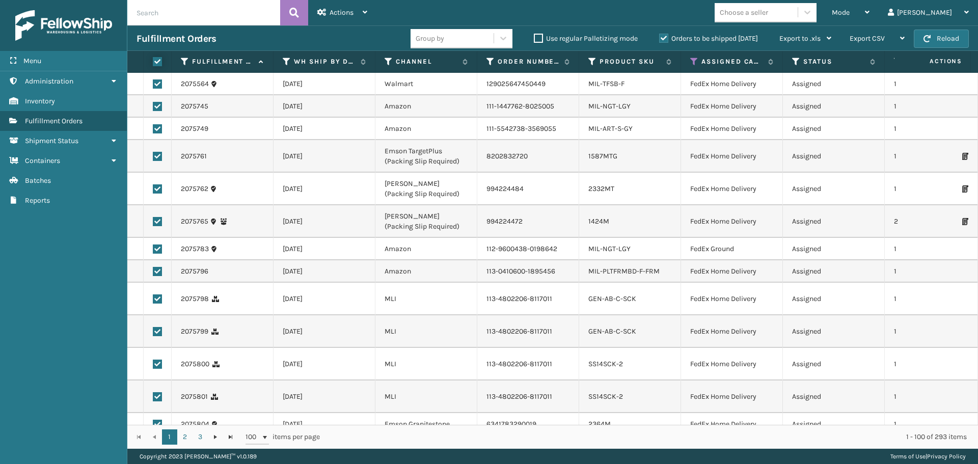
checkbox input "true"
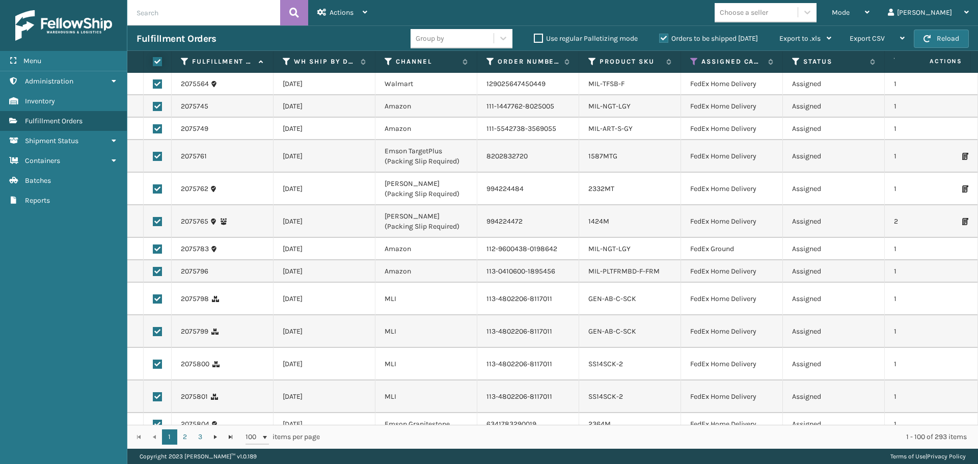
checkbox input "true"
click at [350, 17] on div "Actions" at bounding box center [342, 12] width 50 height 25
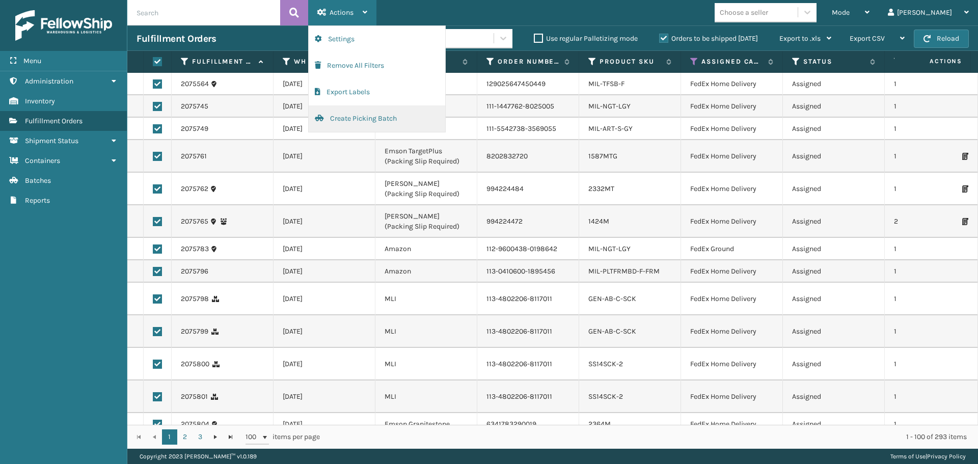
click at [367, 124] on button "Create Picking Batch" at bounding box center [377, 118] width 137 height 27
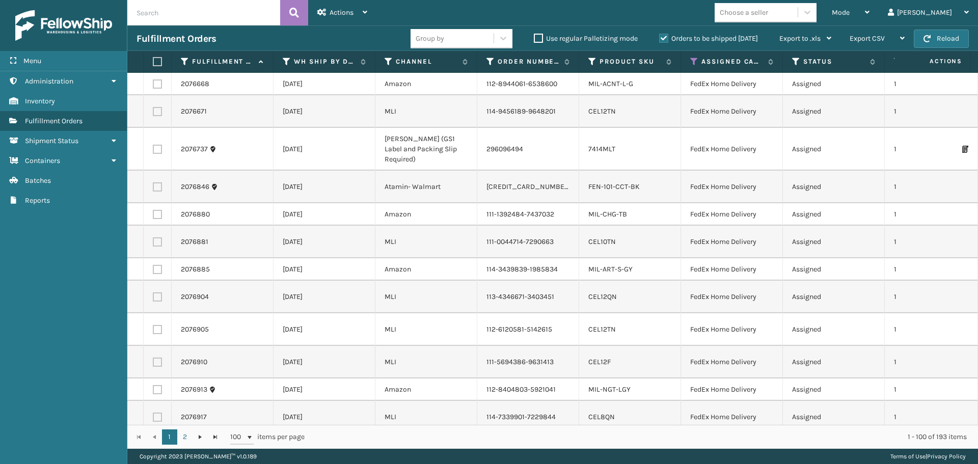
click at [157, 62] on label at bounding box center [156, 61] width 6 height 9
click at [153, 62] on input "checkbox" at bounding box center [153, 62] width 1 height 7
checkbox input "true"
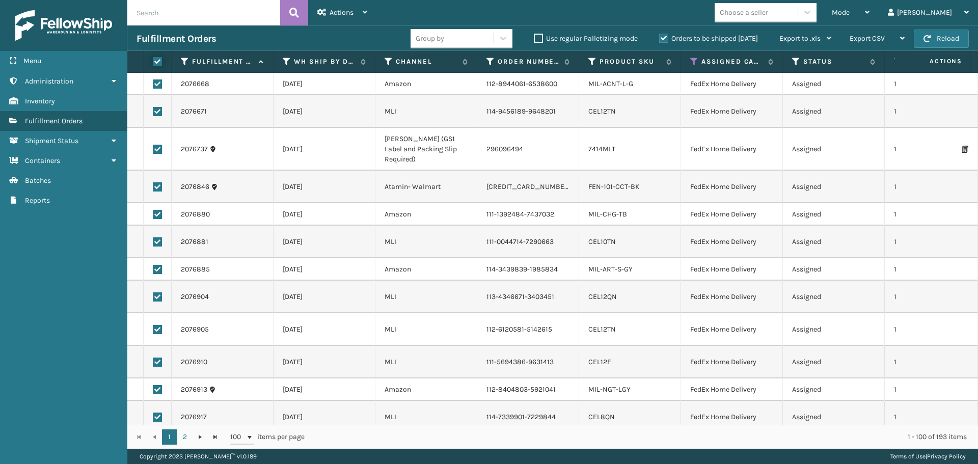
checkbox input "true"
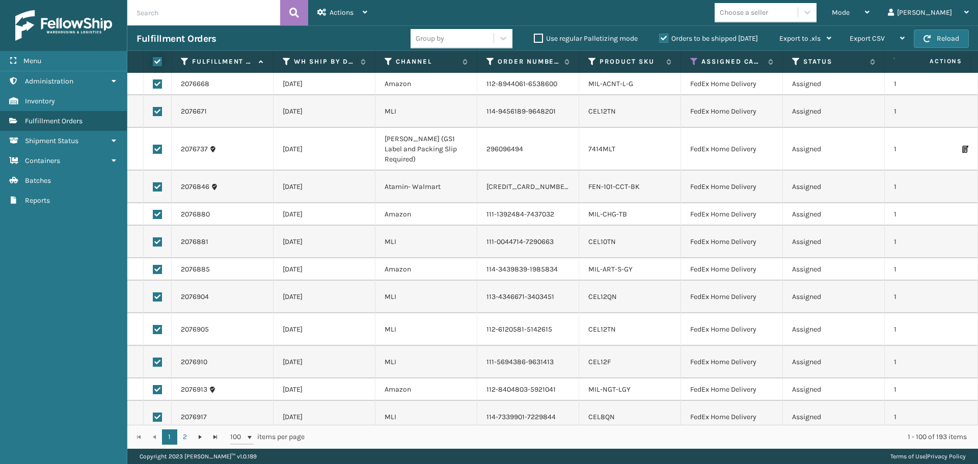
checkbox input "true"
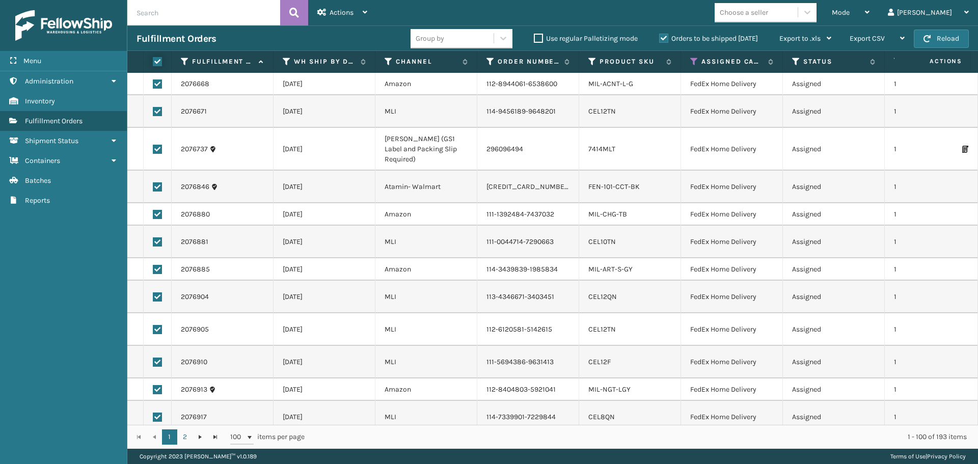
checkbox input "true"
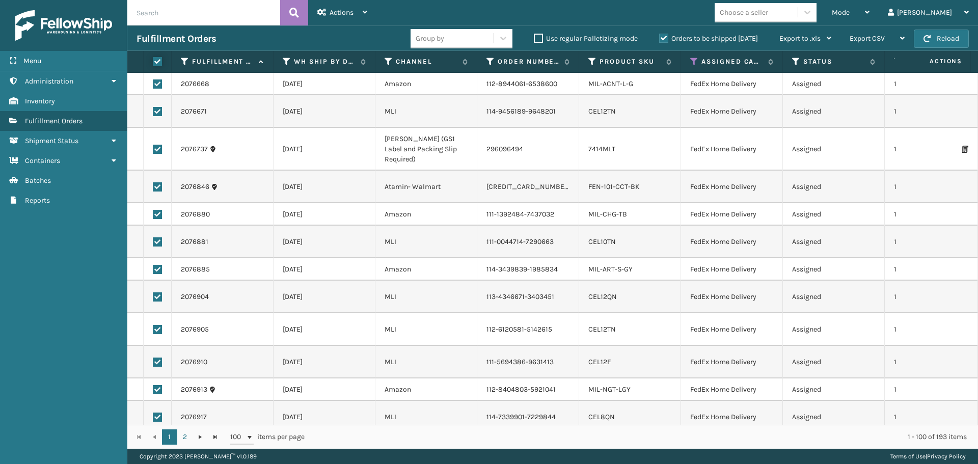
checkbox input "true"
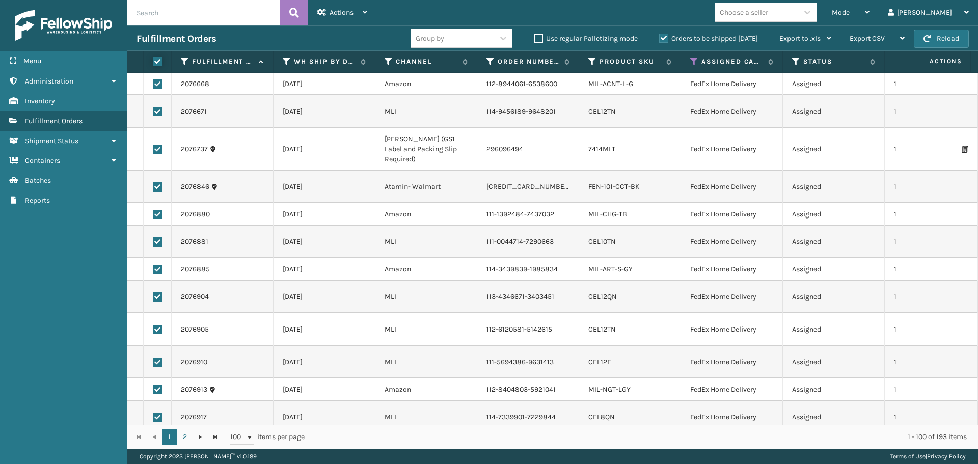
checkbox input "true"
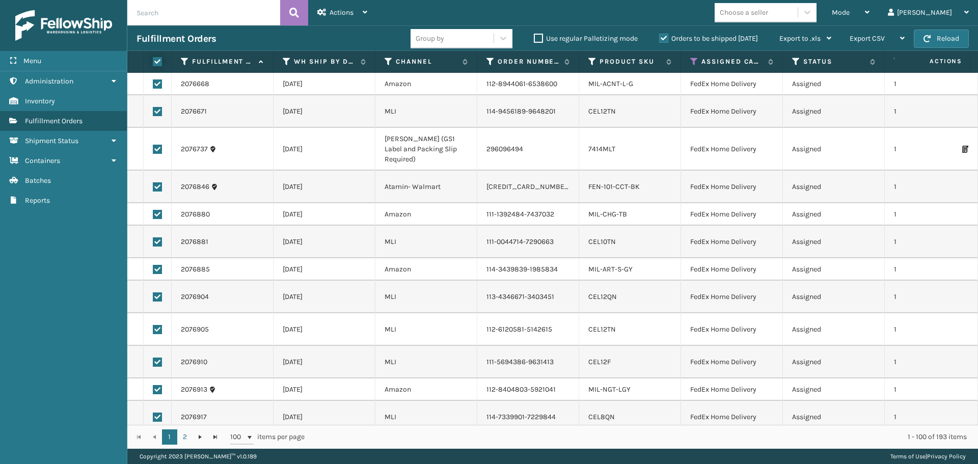
checkbox input "true"
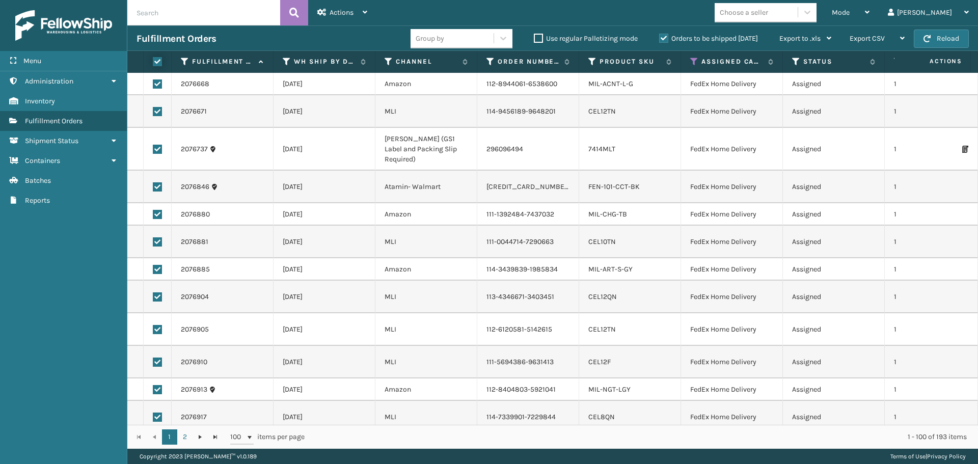
checkbox input "true"
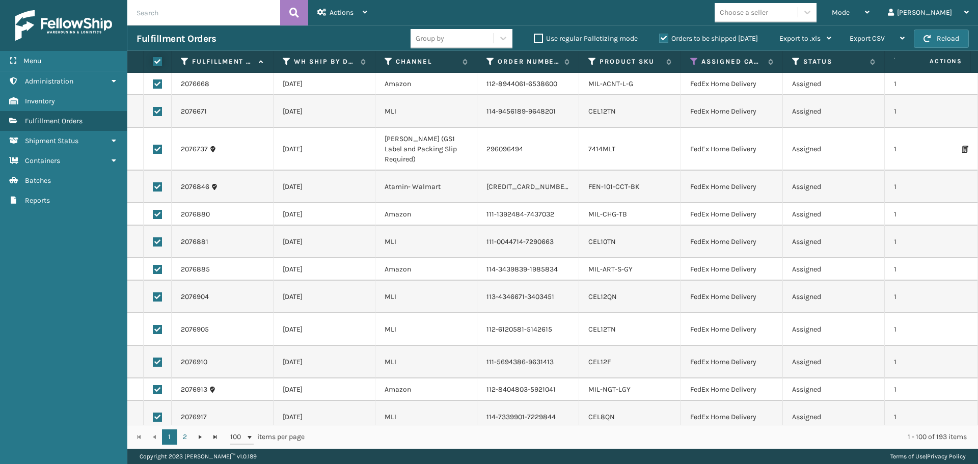
checkbox input "true"
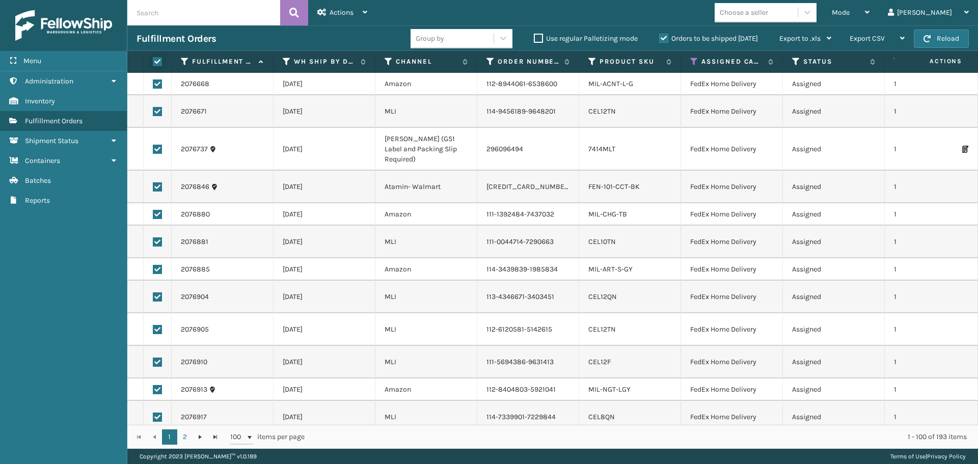
checkbox input "true"
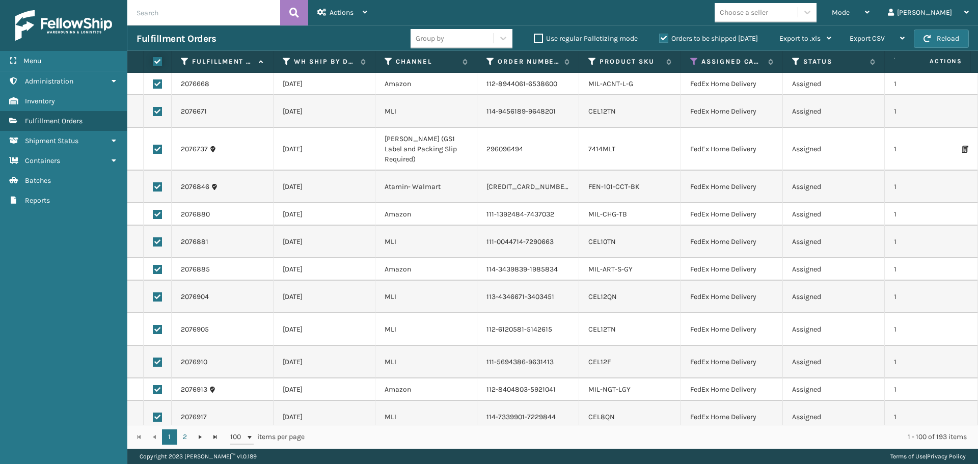
checkbox input "true"
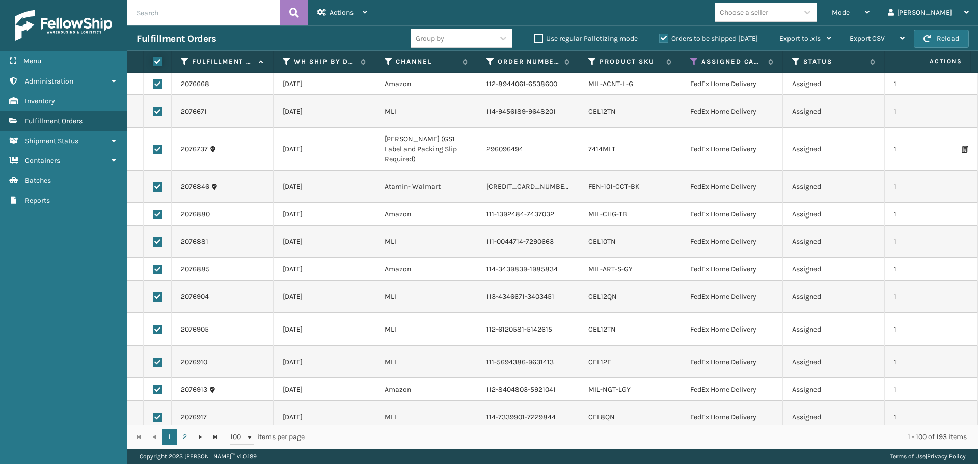
checkbox input "true"
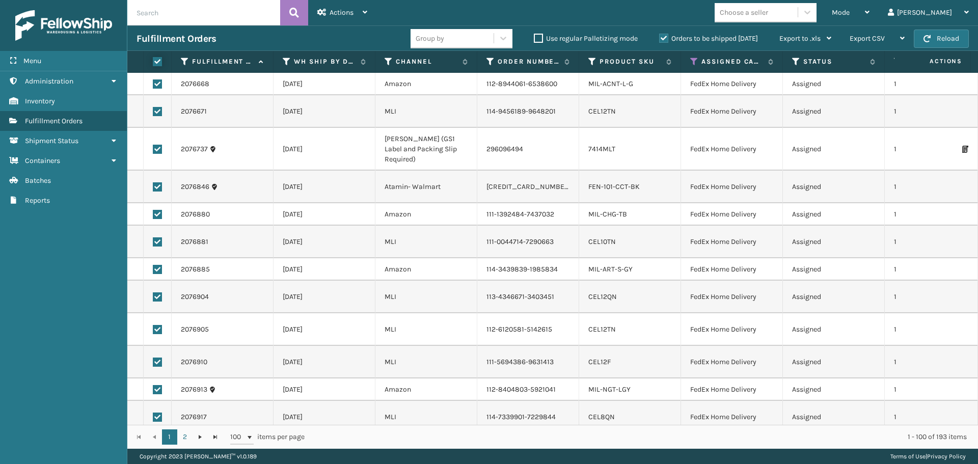
checkbox input "true"
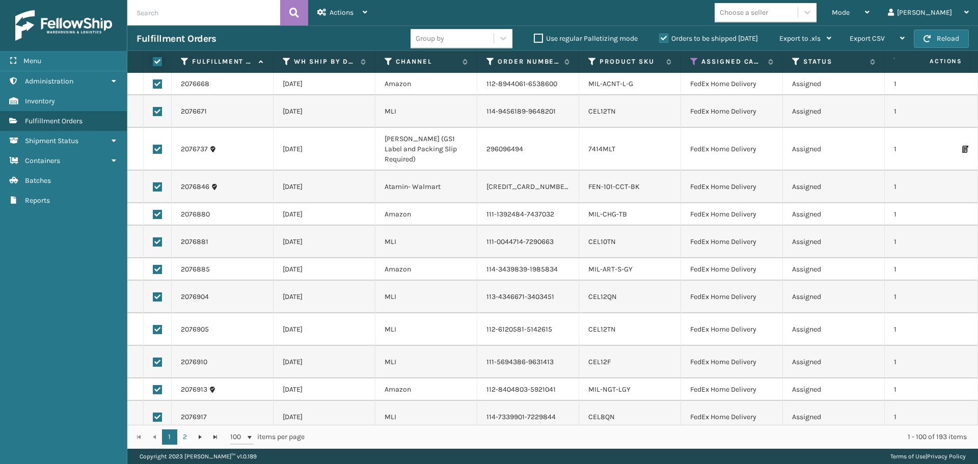
checkbox input "true"
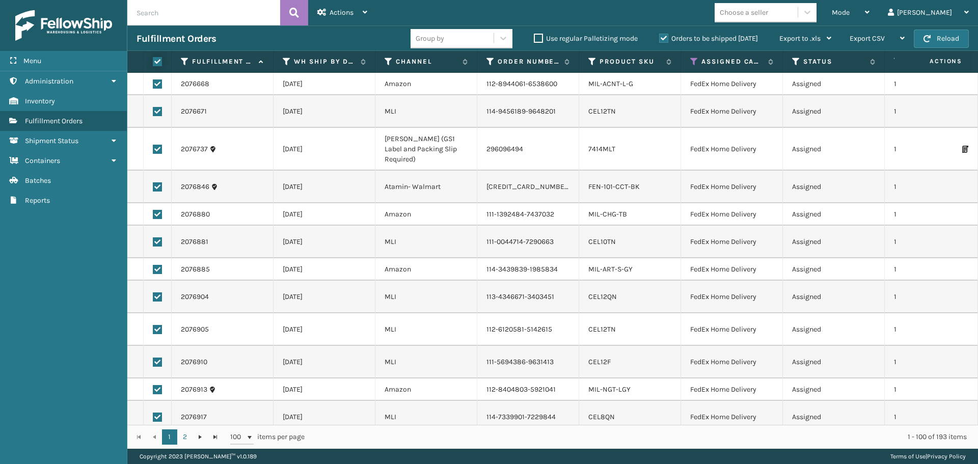
checkbox input "true"
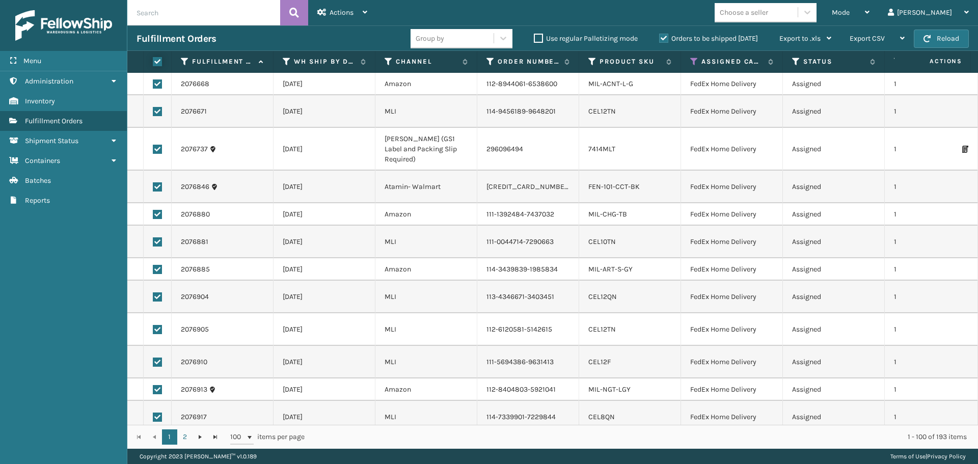
checkbox input "true"
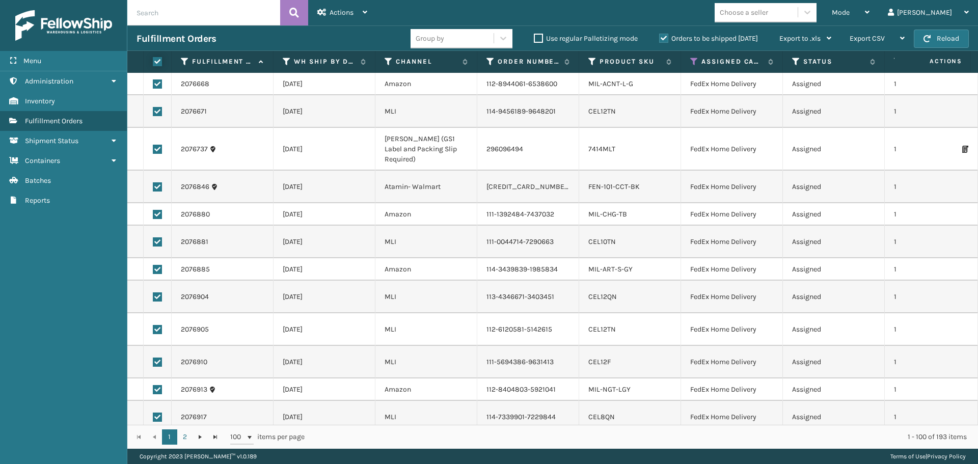
checkbox input "true"
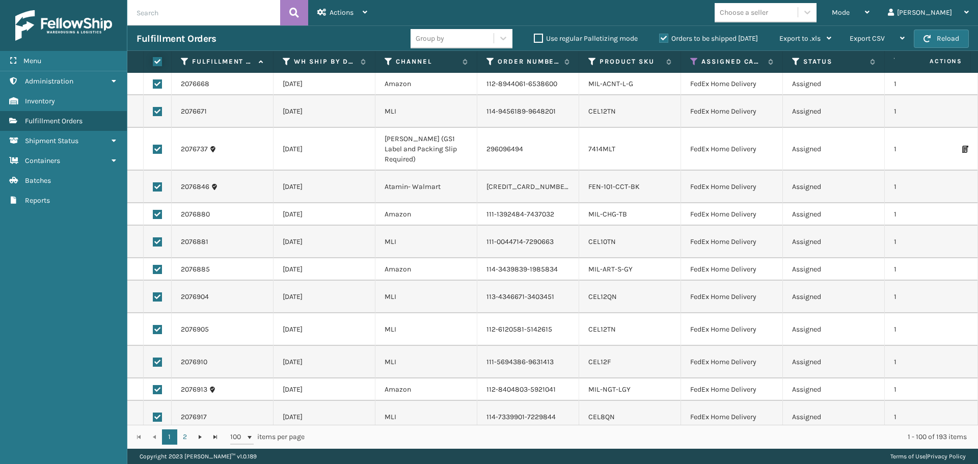
checkbox input "true"
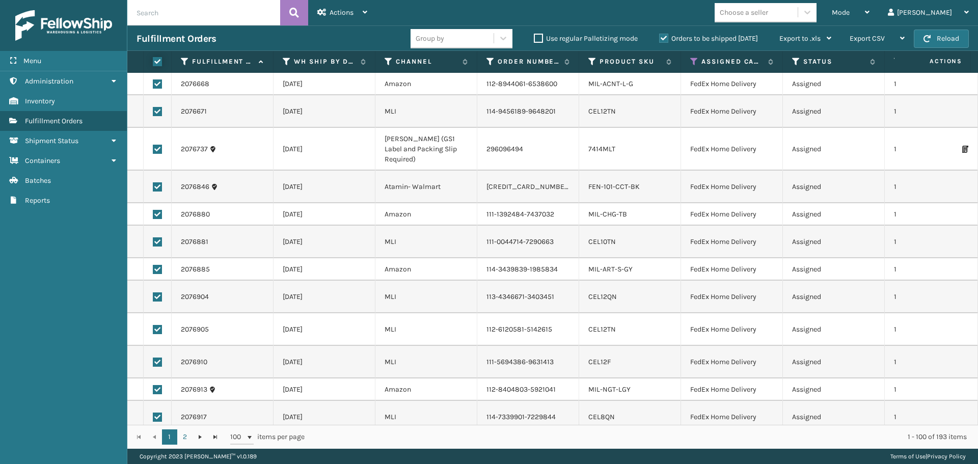
checkbox input "true"
click at [360, 17] on div "Actions" at bounding box center [342, 12] width 50 height 25
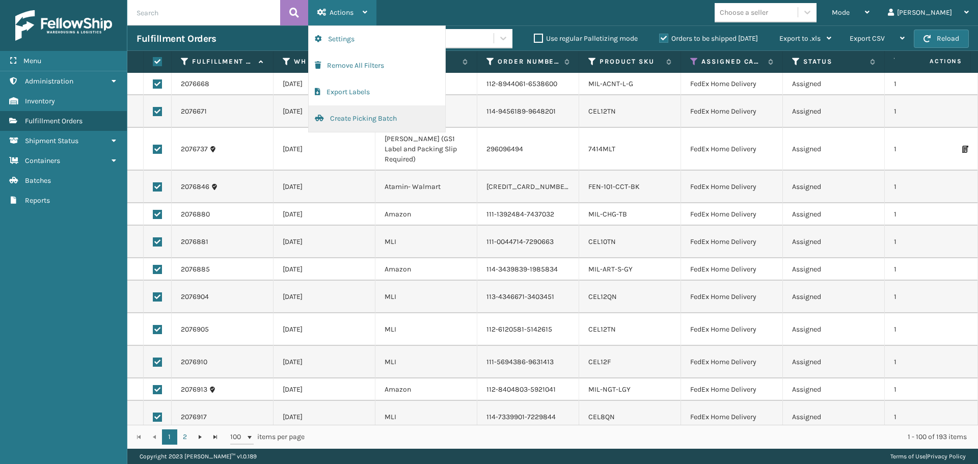
click at [373, 122] on button "Create Picking Batch" at bounding box center [377, 118] width 137 height 27
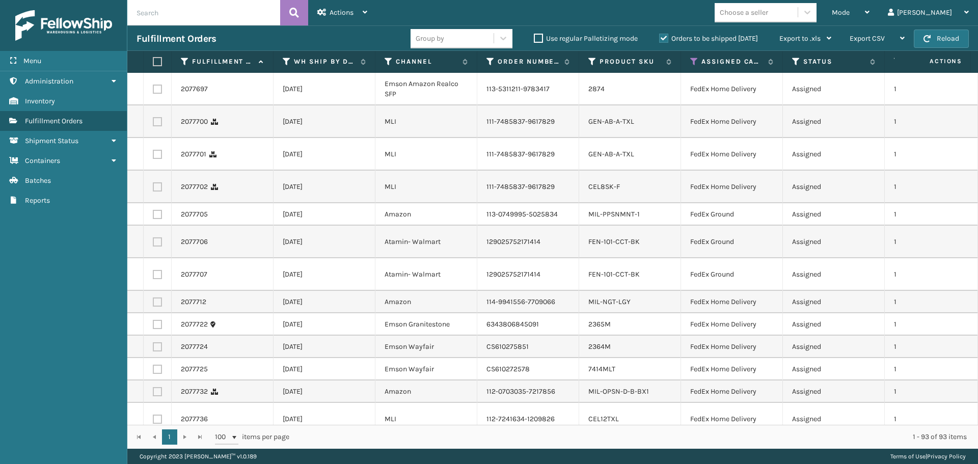
click at [154, 65] on label at bounding box center [156, 61] width 6 height 9
click at [153, 65] on input "checkbox" at bounding box center [153, 62] width 1 height 7
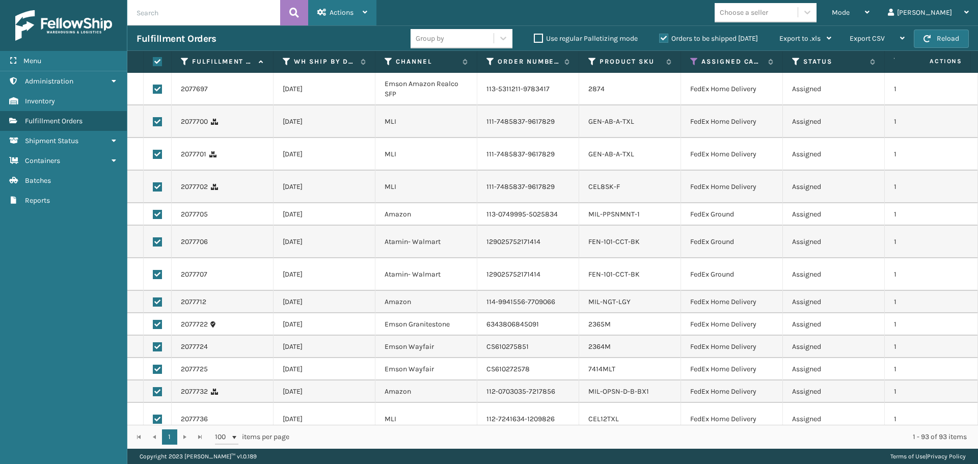
click at [325, 12] on icon at bounding box center [321, 12] width 9 height 7
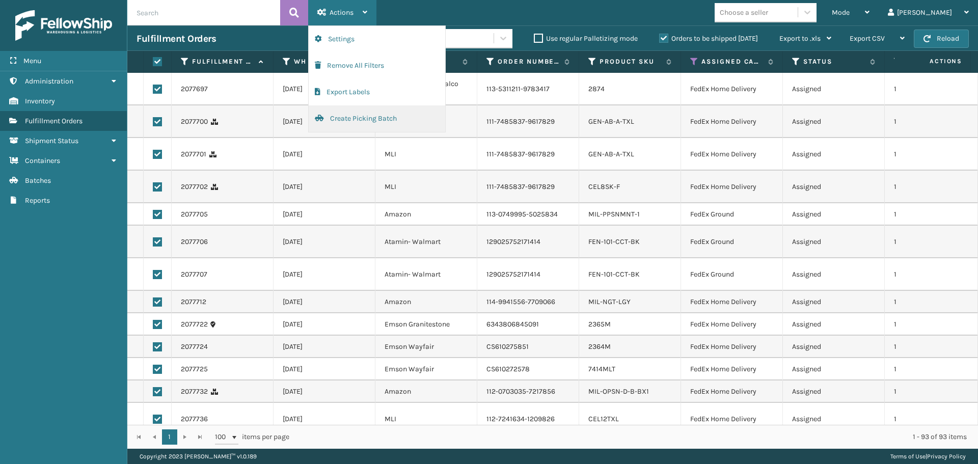
click at [332, 126] on button "Create Picking Batch" at bounding box center [377, 118] width 137 height 27
